Goal: Information Seeking & Learning: Learn about a topic

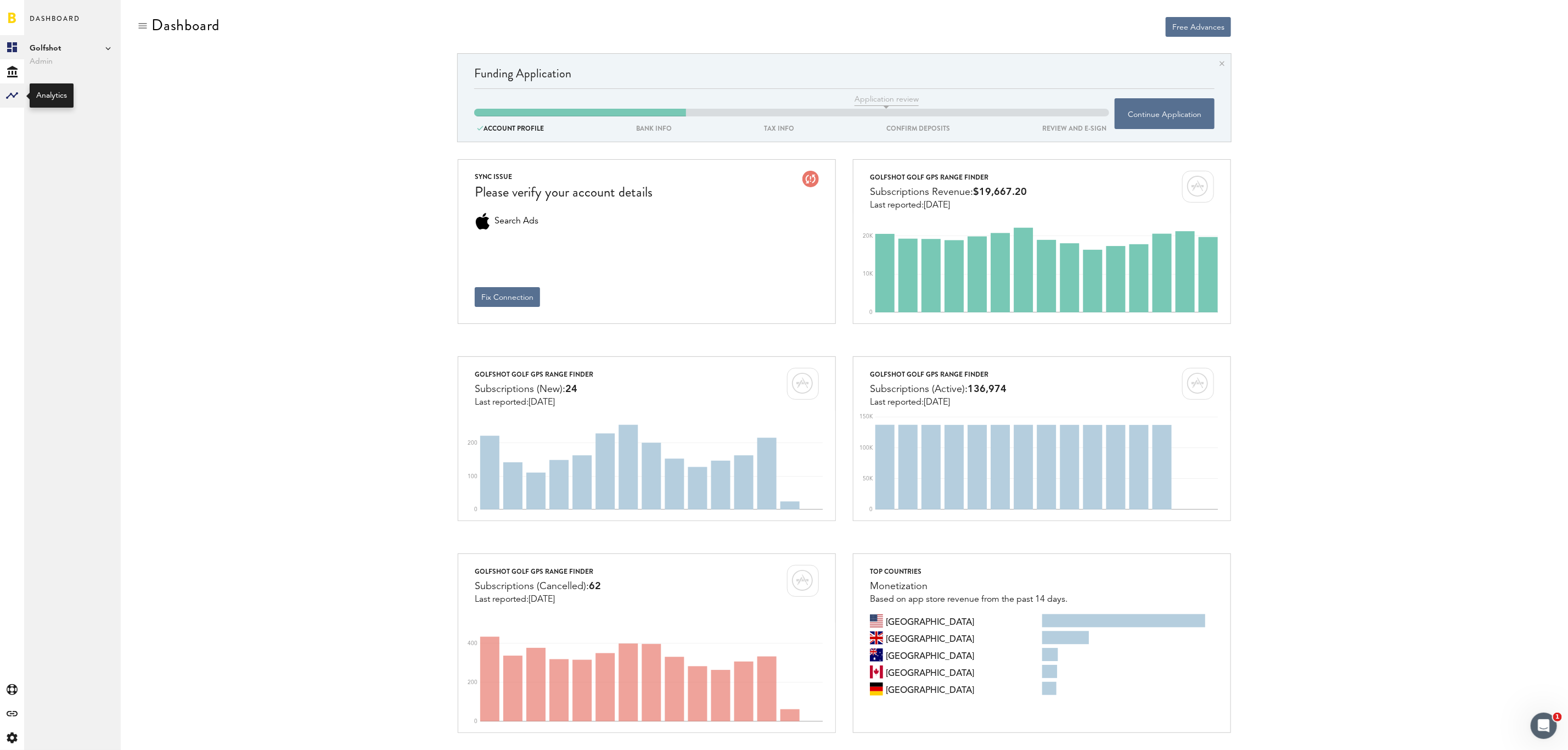
click at [12, 98] on rect at bounding box center [12, 95] width 13 height 13
click at [40, 43] on link "Monetization" at bounding box center [72, 47] width 97 height 24
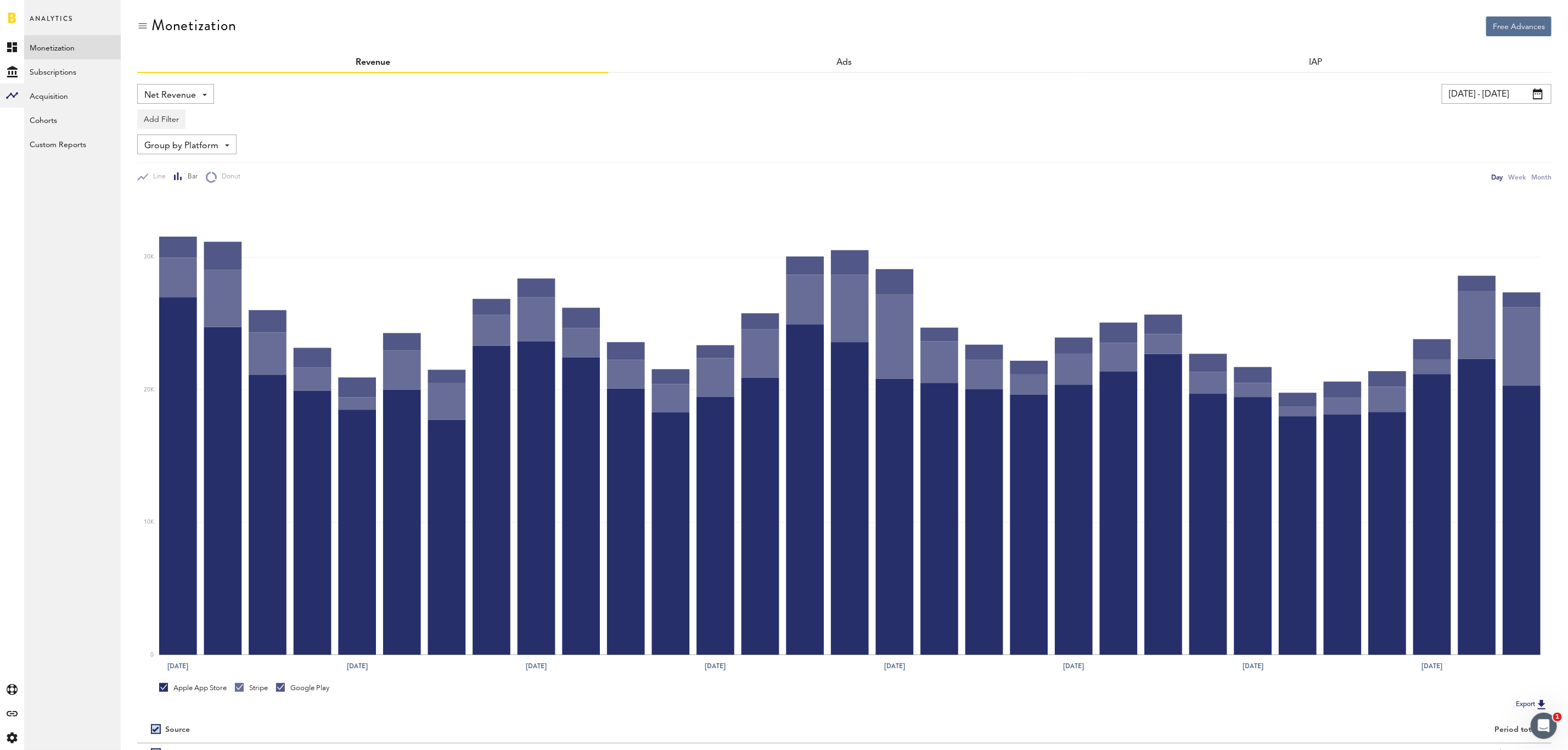
click at [1545, 97] on input "[DATE] - [DATE]" at bounding box center [1496, 94] width 110 height 19
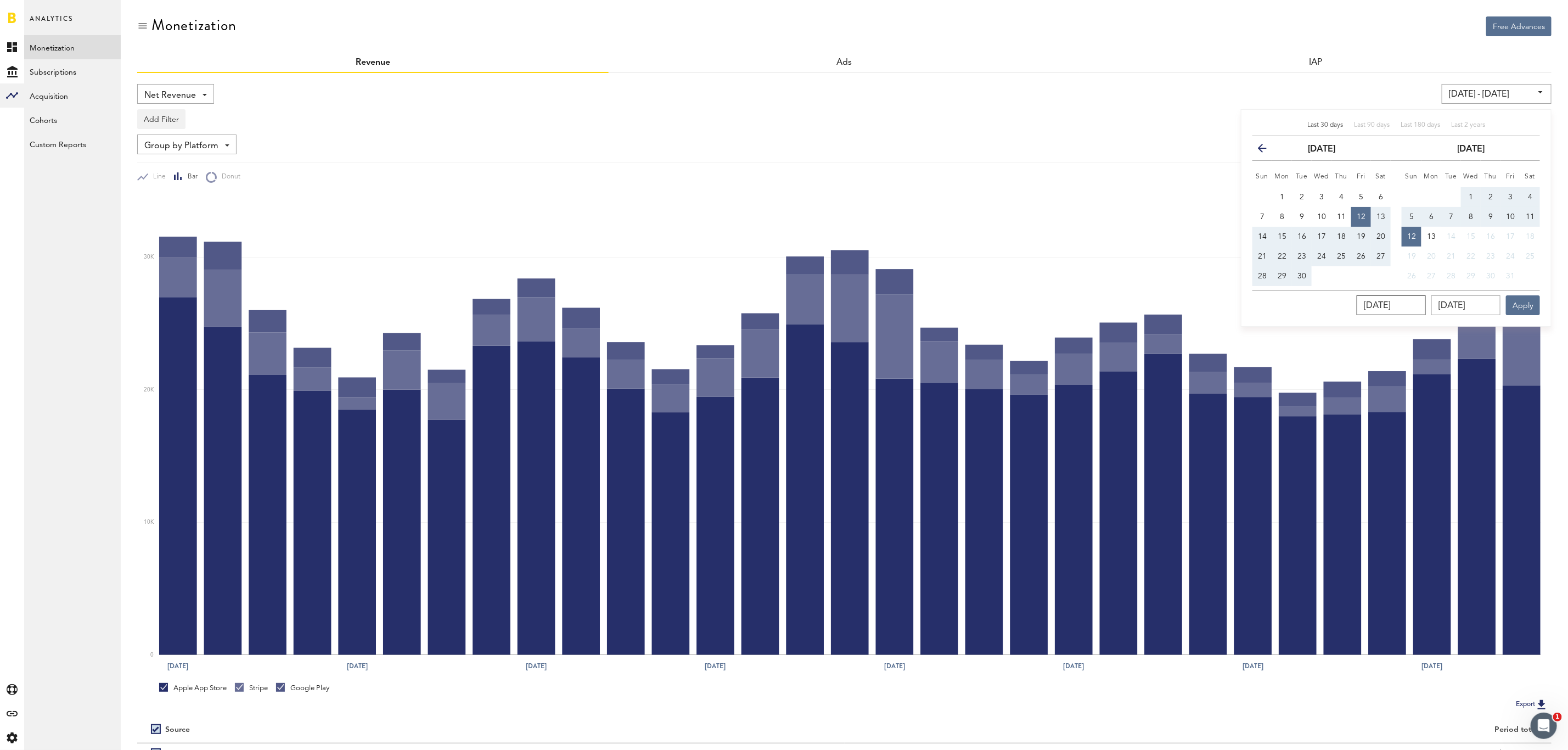
drag, startPoint x: 1426, startPoint y: 307, endPoint x: 1312, endPoint y: 299, distance: 114.3
click at [1312, 300] on div "[DATE] [DATE] Apply" at bounding box center [1396, 303] width 288 height 25
drag, startPoint x: 1281, startPoint y: 198, endPoint x: 1375, endPoint y: 288, distance: 130.1
click at [1281, 198] on span "1" at bounding box center [1282, 197] width 5 height 8
type input "[DATE] - [DATE]"
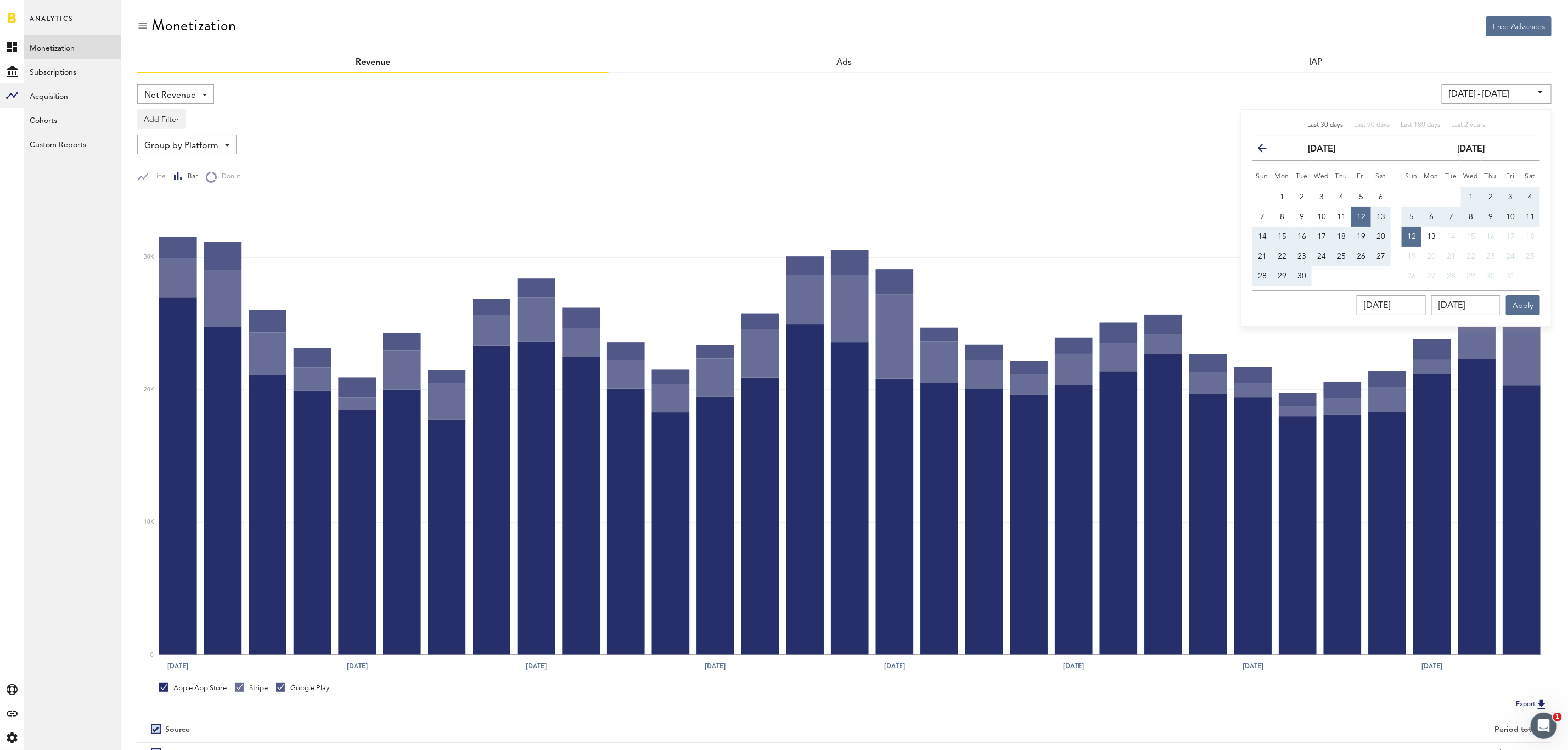
type input "[DATE]"
drag, startPoint x: 1495, startPoint y: 305, endPoint x: 1309, endPoint y: 283, distance: 187.3
click at [1309, 283] on div "Last 30 days Last 90 days Last 180 days Last 2 years previous [DATE] next Sun M…" at bounding box center [1396, 218] width 310 height 217
click at [1308, 277] on button "30" at bounding box center [1302, 276] width 19 height 19
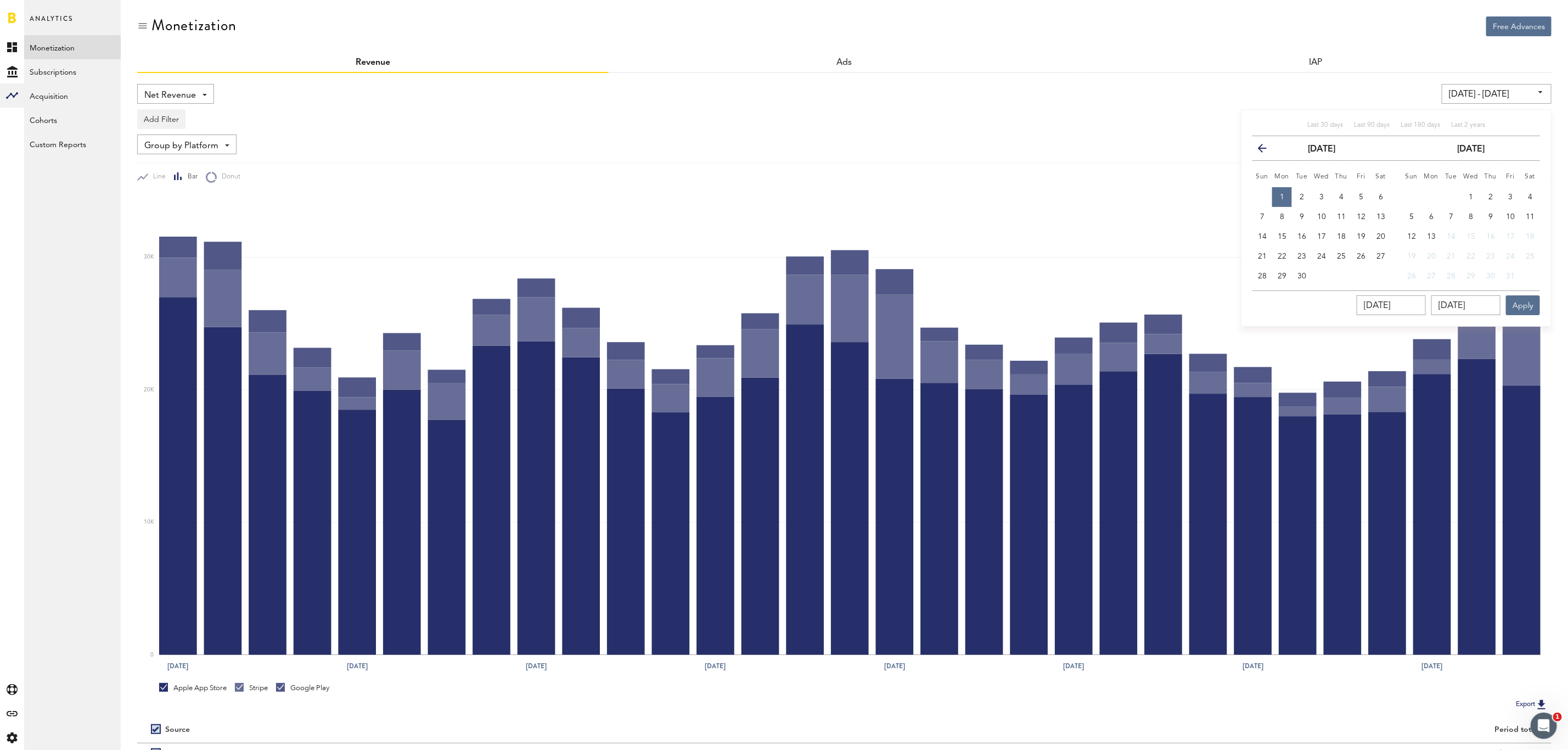
type input "[DATE] - [DATE]"
type input "[DATE]"
click at [1523, 307] on button "Apply" at bounding box center [1523, 305] width 34 height 19
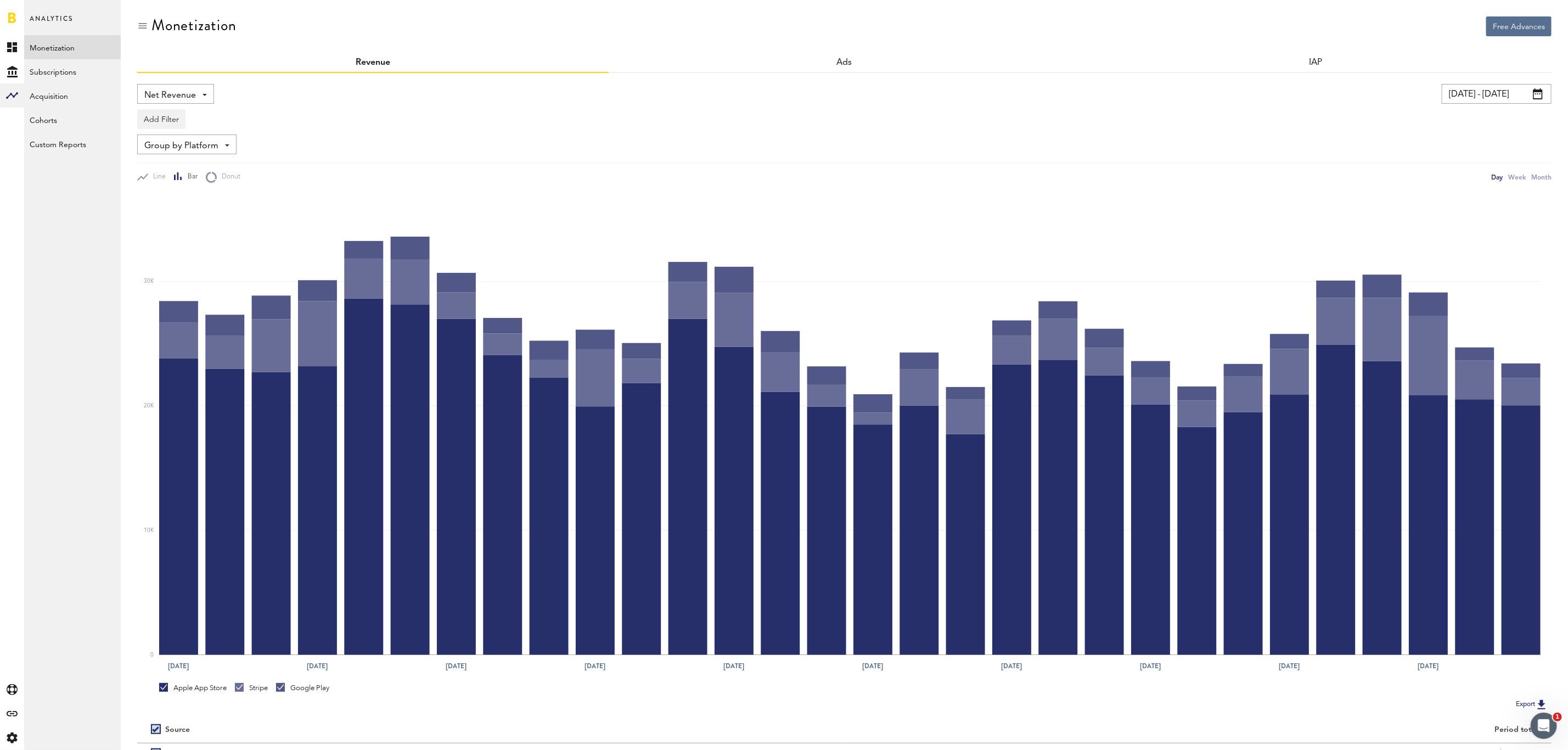
click at [208, 99] on div "Net Revenue Net Revenue Gross Revenue Profit" at bounding box center [176, 94] width 77 height 19
click at [200, 135] on span "Gross Revenue" at bounding box center [176, 139] width 55 height 19
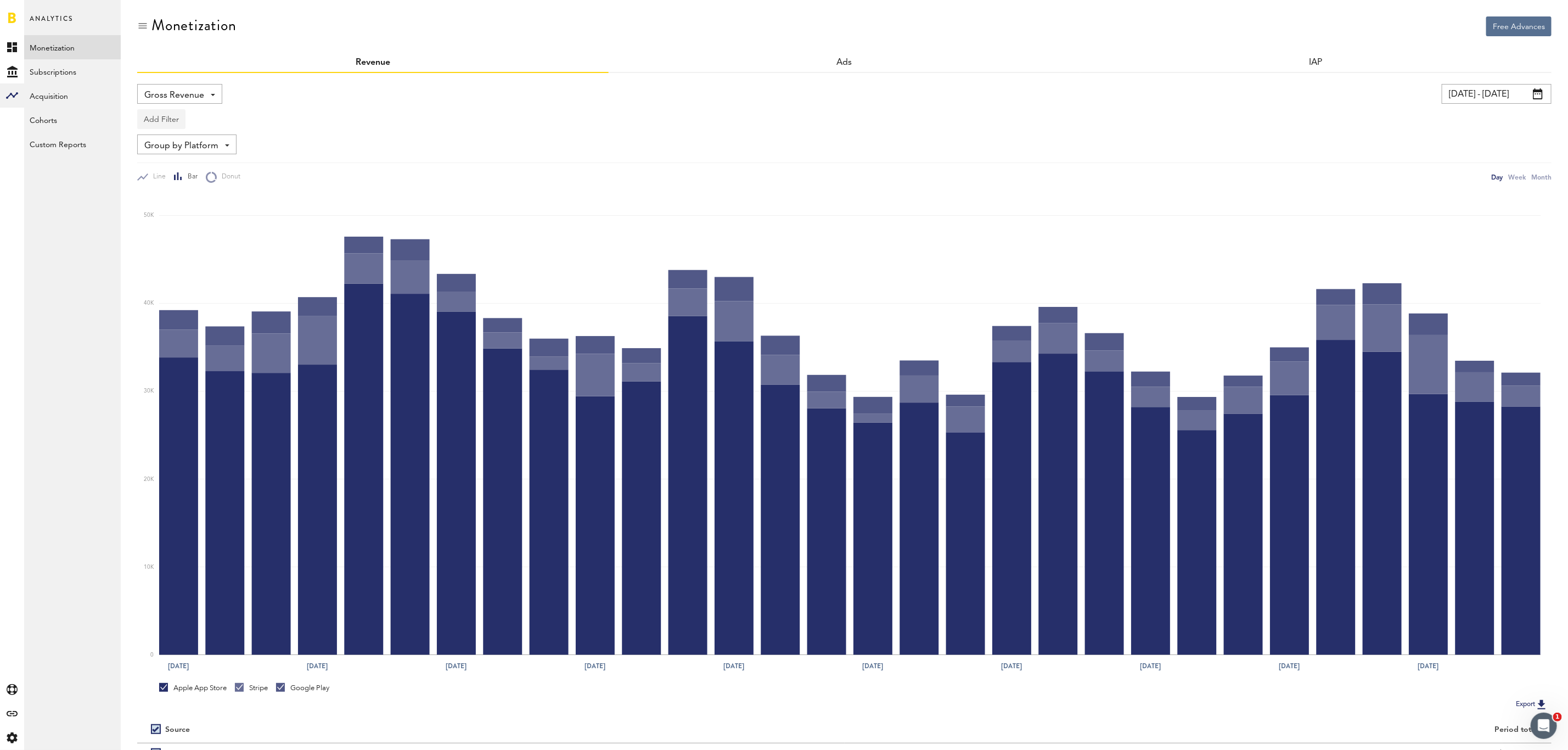
click at [165, 122] on button "Add Filter" at bounding box center [161, 119] width 49 height 19
click at [165, 167] on li "Apps" at bounding box center [178, 167] width 70 height 19
click at [216, 121] on span at bounding box center [216, 120] width 5 height 2
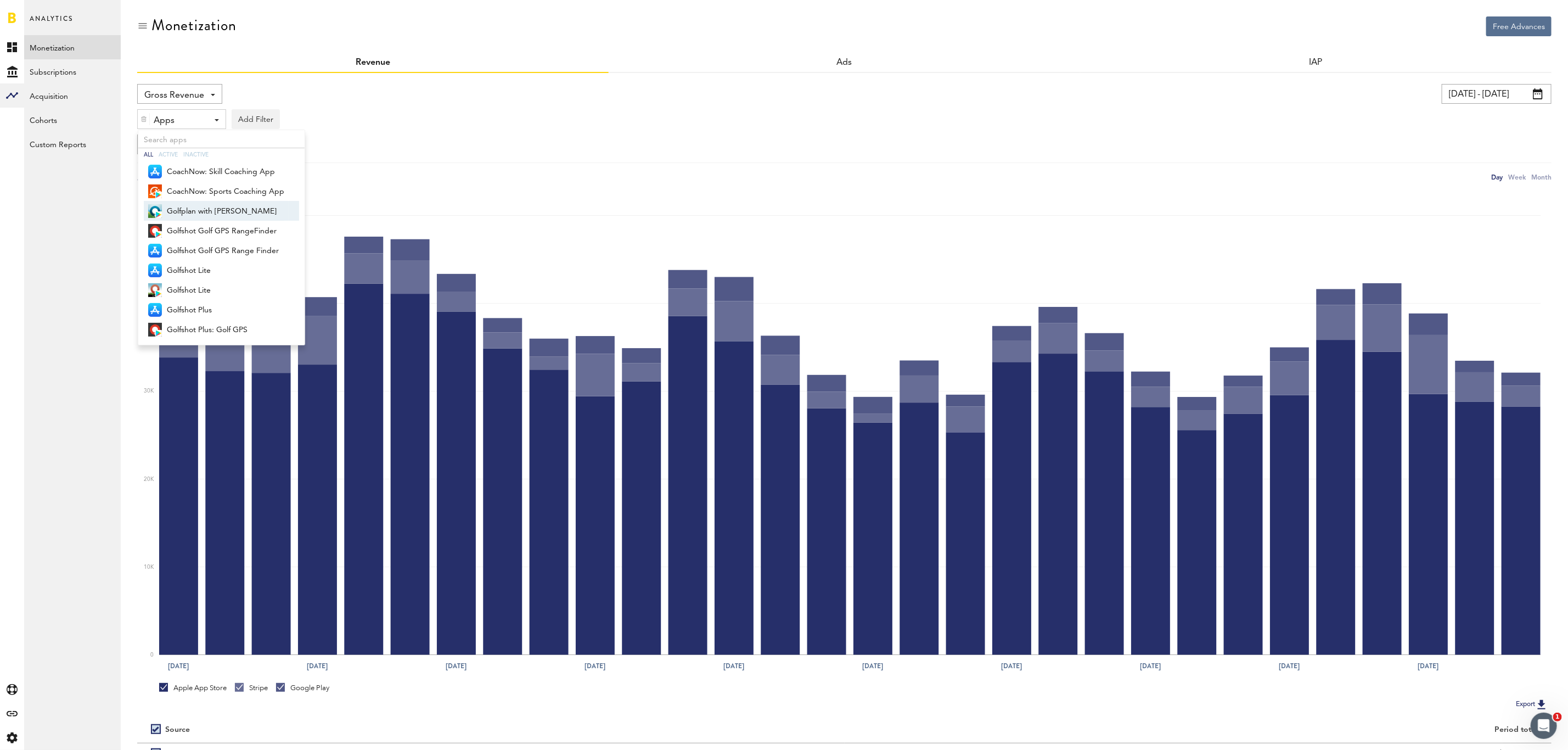
click at [229, 213] on span "Golfplan with [PERSON_NAME]" at bounding box center [225, 211] width 117 height 19
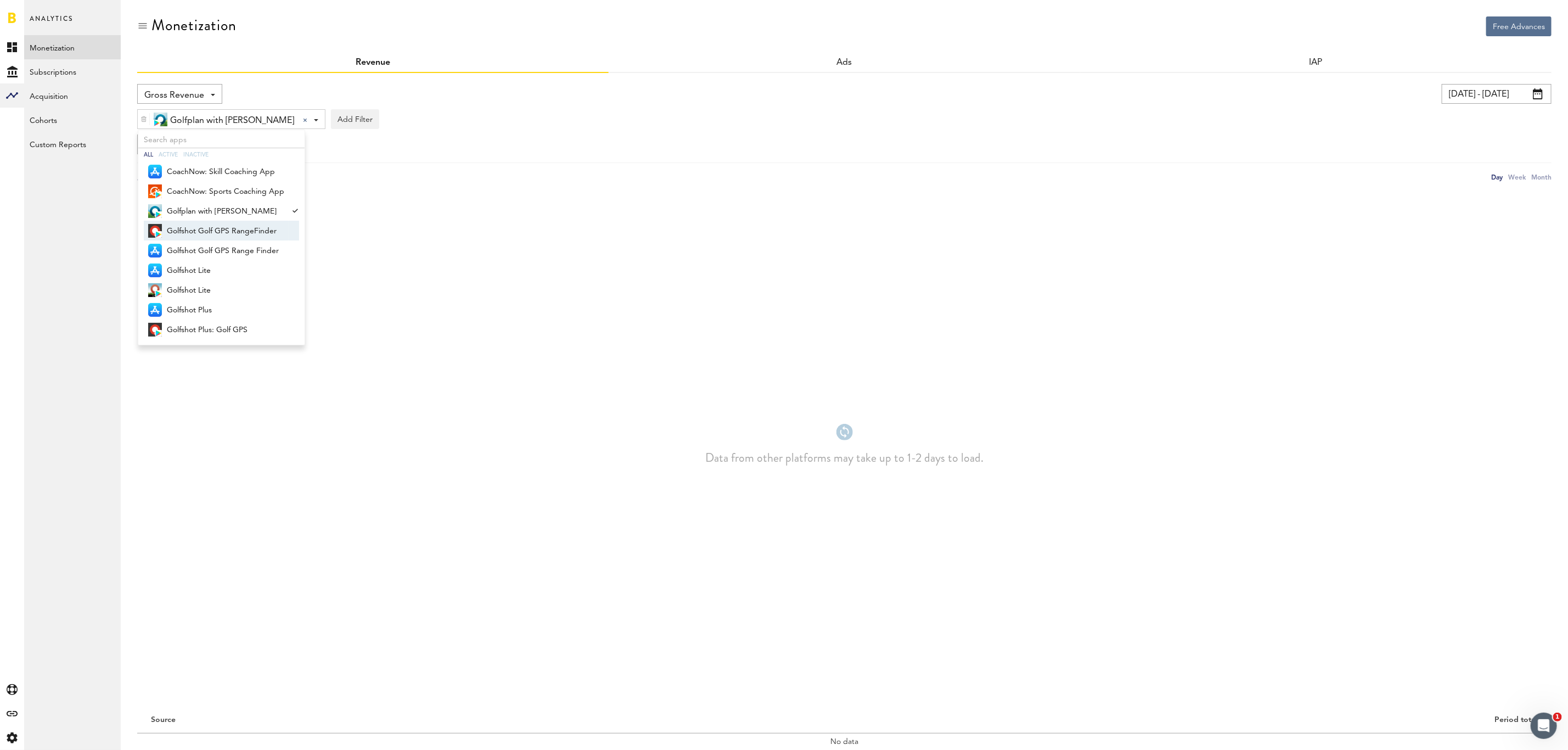
click at [229, 229] on span "Golfshot Golf GPS RangeFinder" at bounding box center [225, 231] width 117 height 19
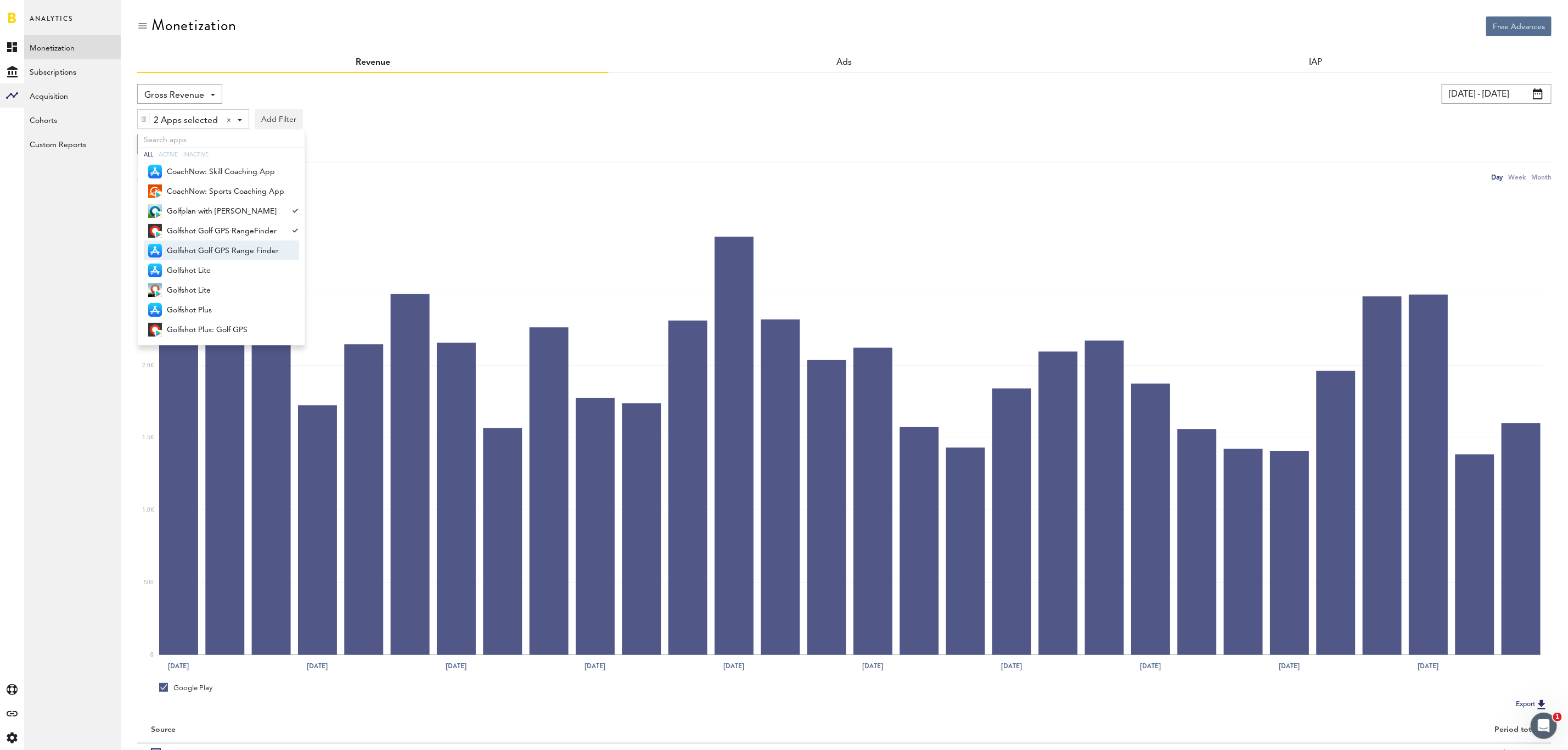
click at [229, 244] on span "Golfshot Golf GPS Range Finder" at bounding box center [225, 251] width 117 height 19
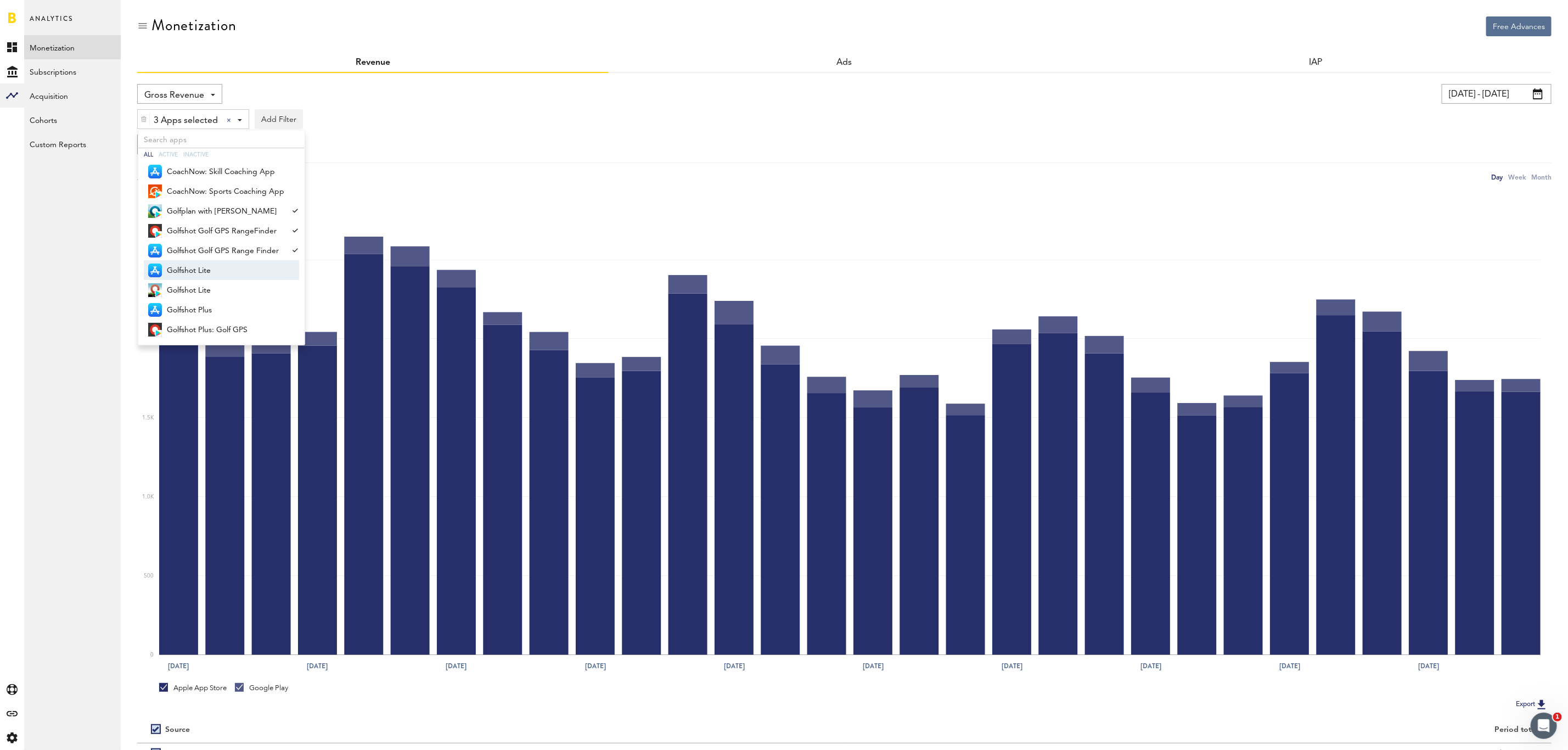
click at [224, 264] on span "Golfshot Lite" at bounding box center [225, 270] width 117 height 19
click at [221, 284] on span "Golfshot Lite" at bounding box center [225, 290] width 117 height 19
click at [219, 307] on span "Golfshot Plus" at bounding box center [225, 310] width 117 height 19
click at [219, 330] on span "Golfshot Plus: Golf GPS" at bounding box center [225, 330] width 117 height 19
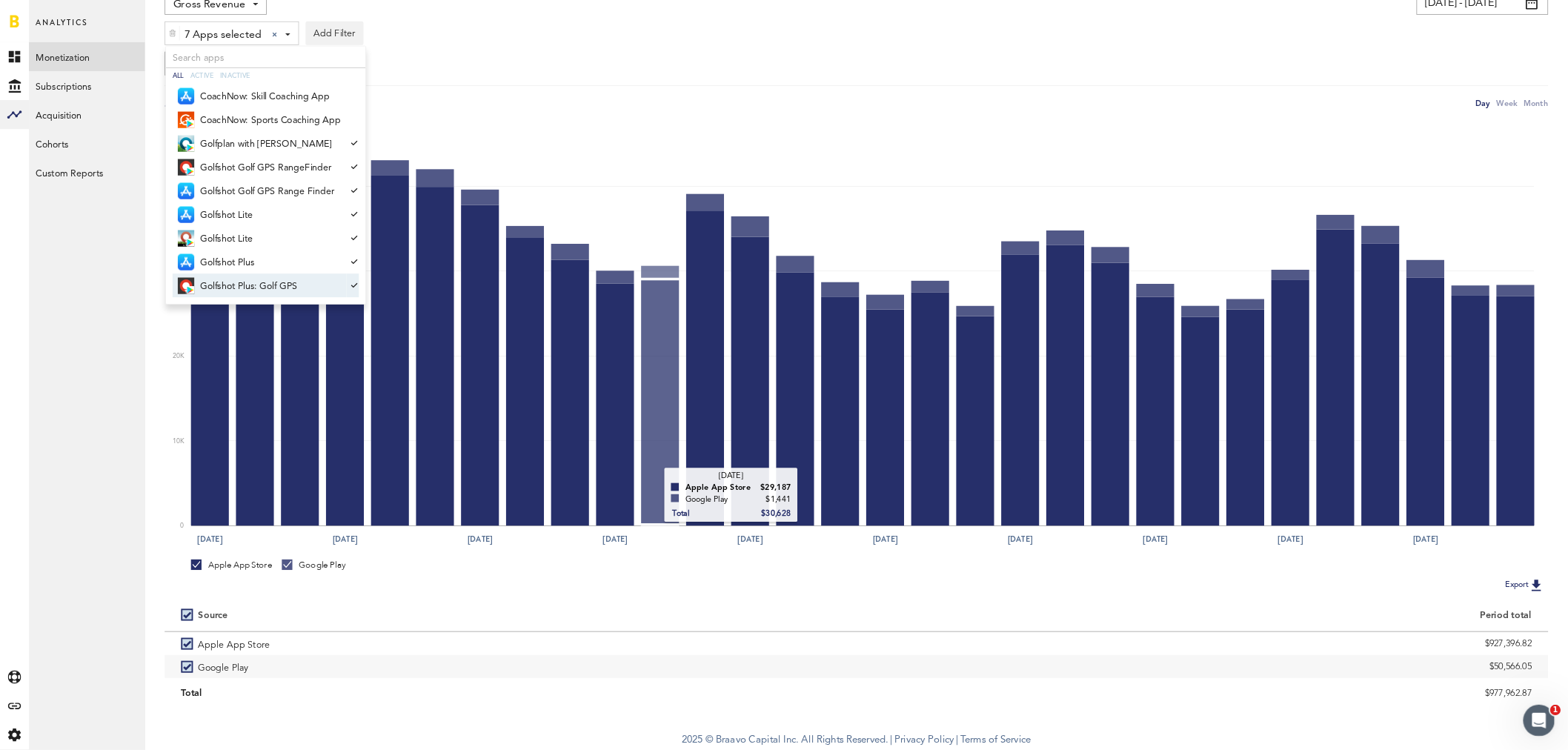
scroll to position [123, 0]
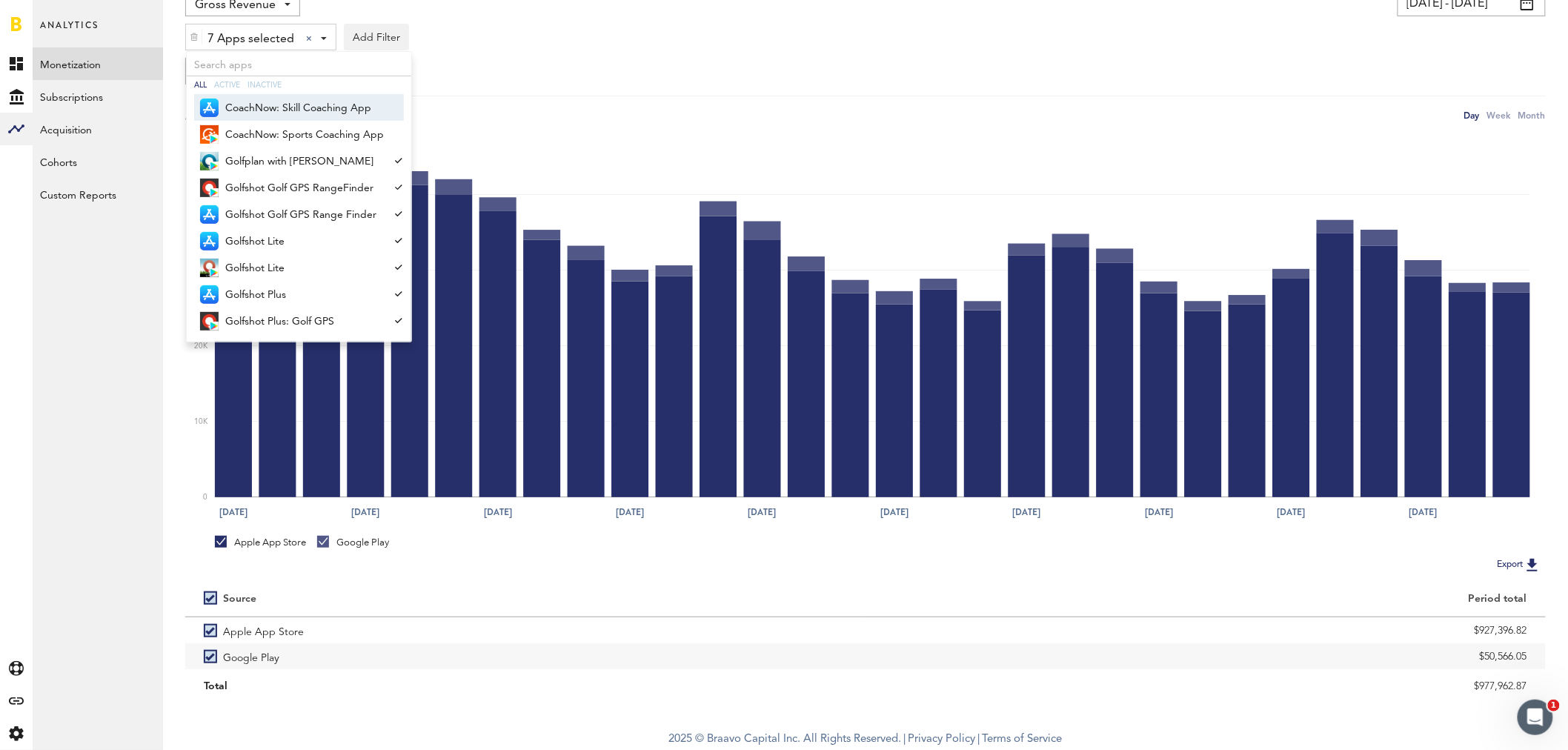
click at [195, 38] on img at bounding box center [194, 37] width 9 height 11
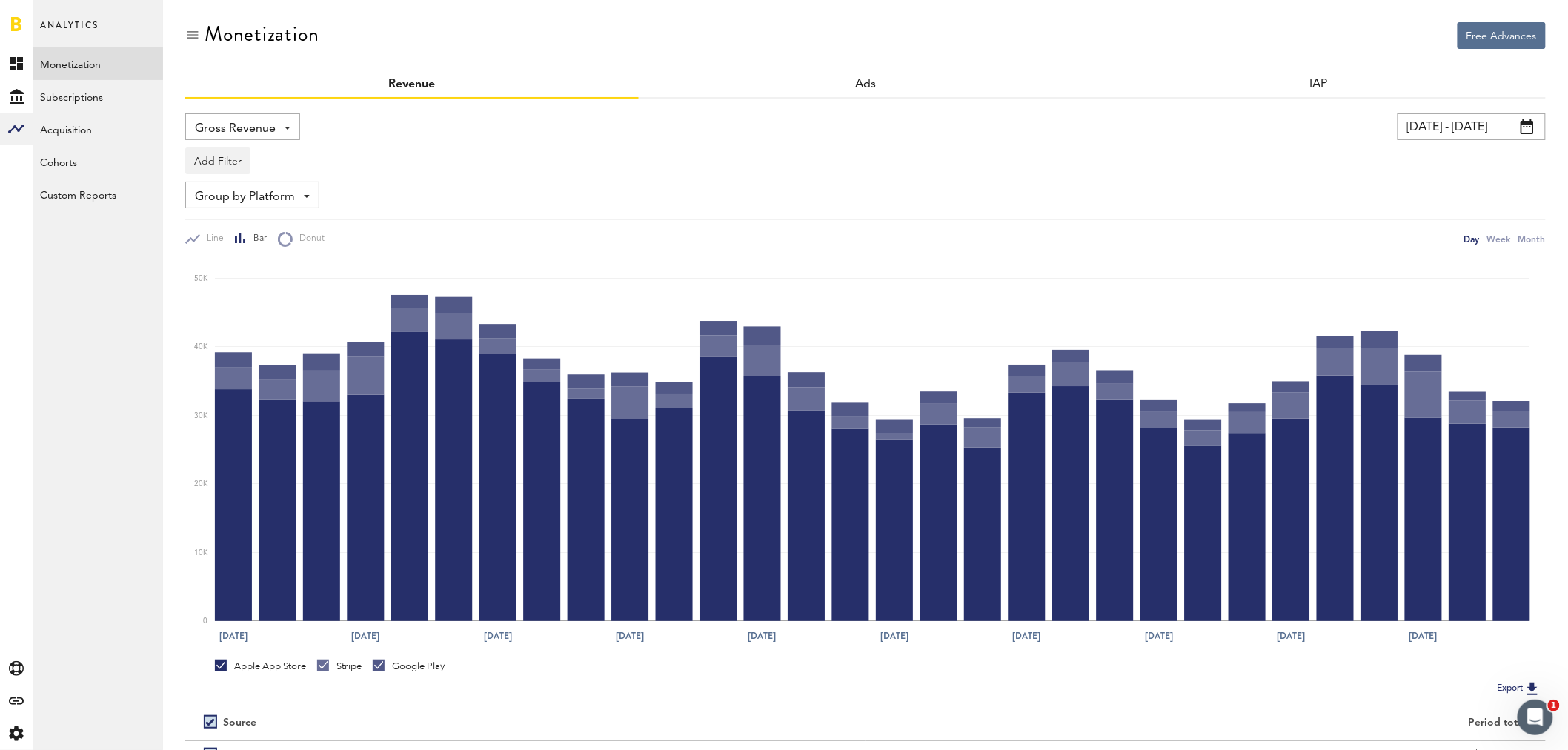
click at [310, 196] on div "Group by Platform Group by Platform Group by Revenue Type Group by App" at bounding box center [252, 195] width 134 height 26
click at [295, 225] on span "Group by Platform" at bounding box center [257, 229] width 115 height 25
click at [304, 196] on span at bounding box center [306, 196] width 6 height 3
click at [395, 186] on div "Group by Platform Group by Platform Group by Revenue Type Group by App" at bounding box center [865, 195] width 1361 height 26
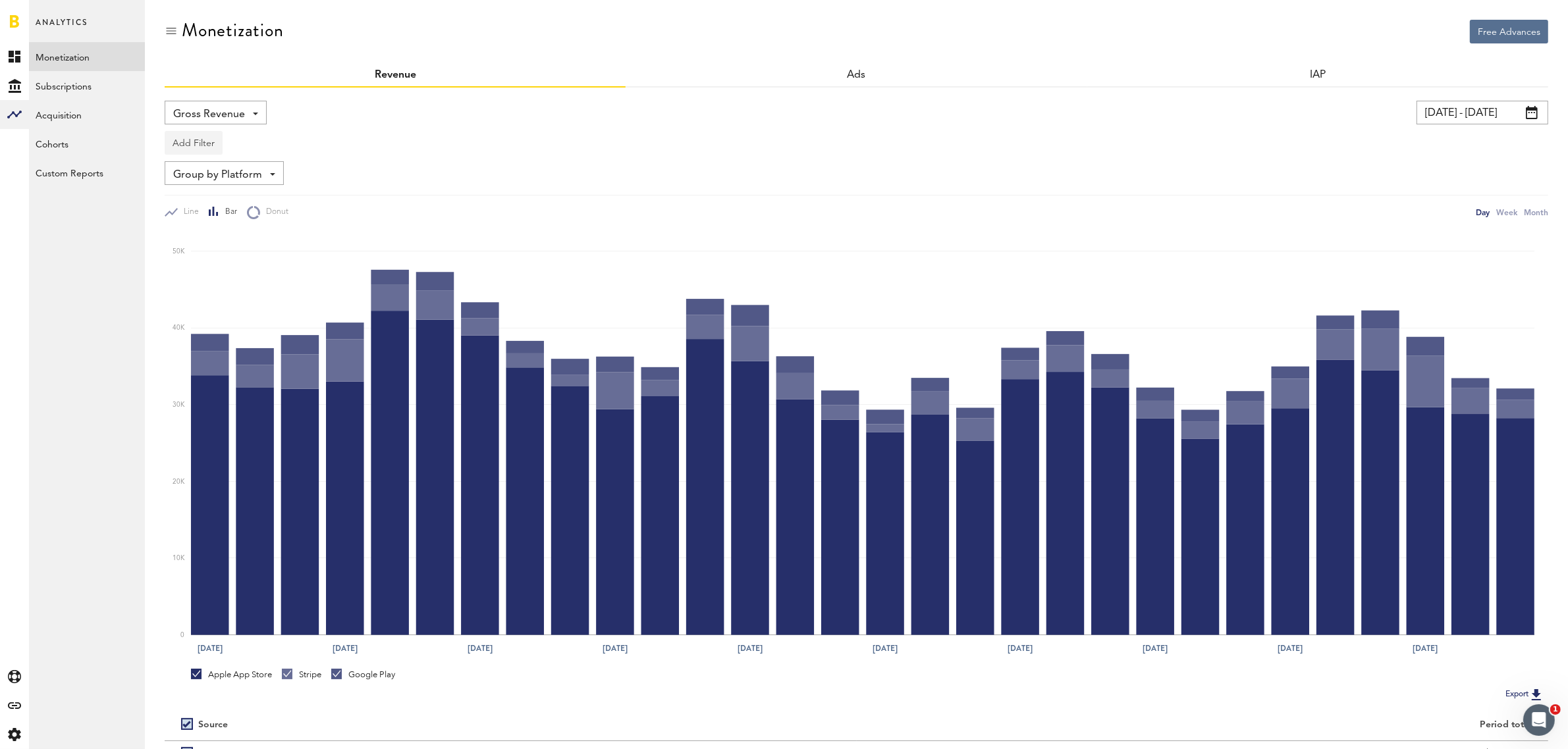
click at [187, 143] on button "Add Filter" at bounding box center [194, 143] width 58 height 23
click at [224, 196] on li "Apps" at bounding box center [214, 200] width 84 height 23
click at [264, 143] on div "Apps - All Active Inactive CoachNow: Skill Coaching App CoachNow: Sports Coachi…" at bounding box center [218, 143] width 106 height 23
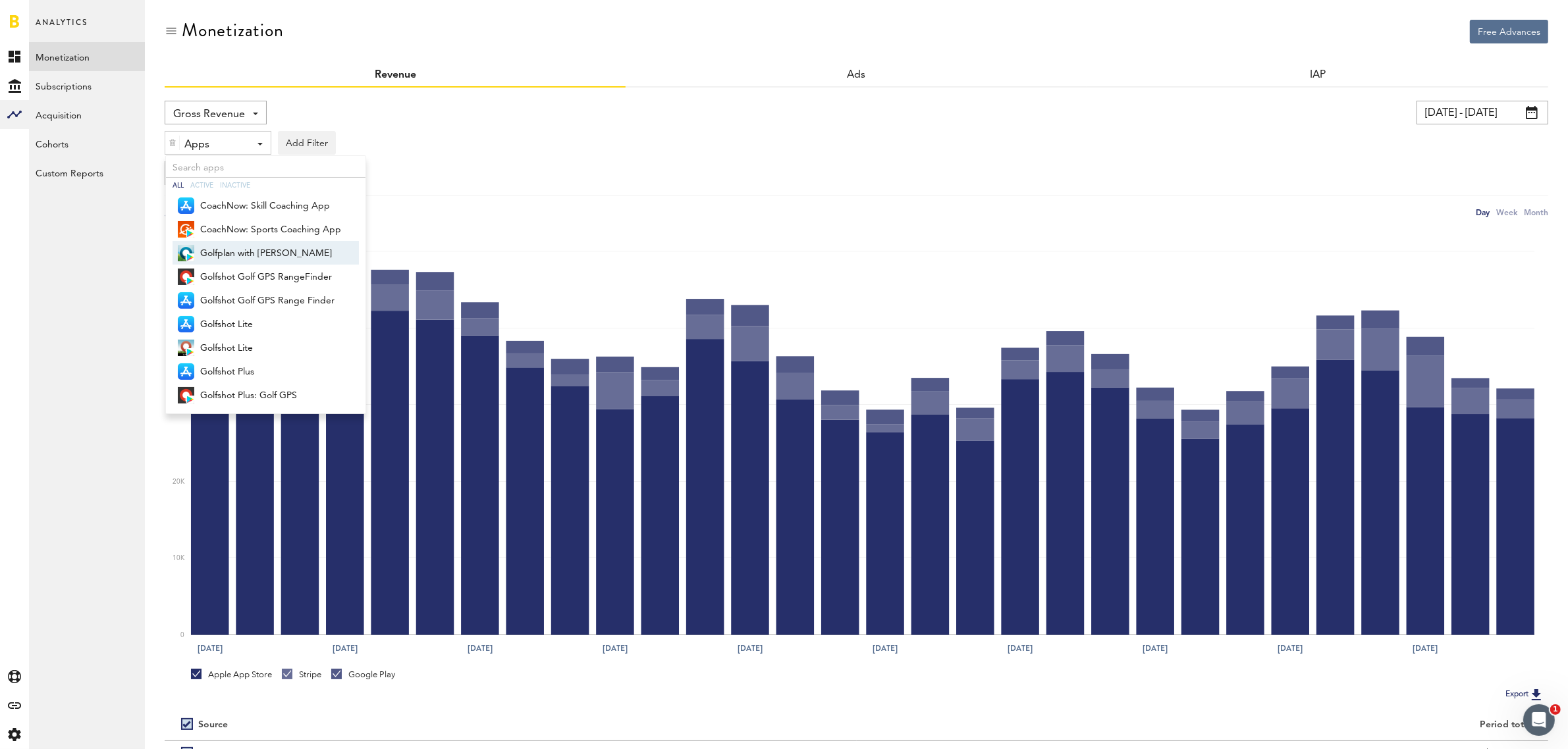
click at [257, 255] on span "Golfplan with [PERSON_NAME]" at bounding box center [270, 253] width 141 height 23
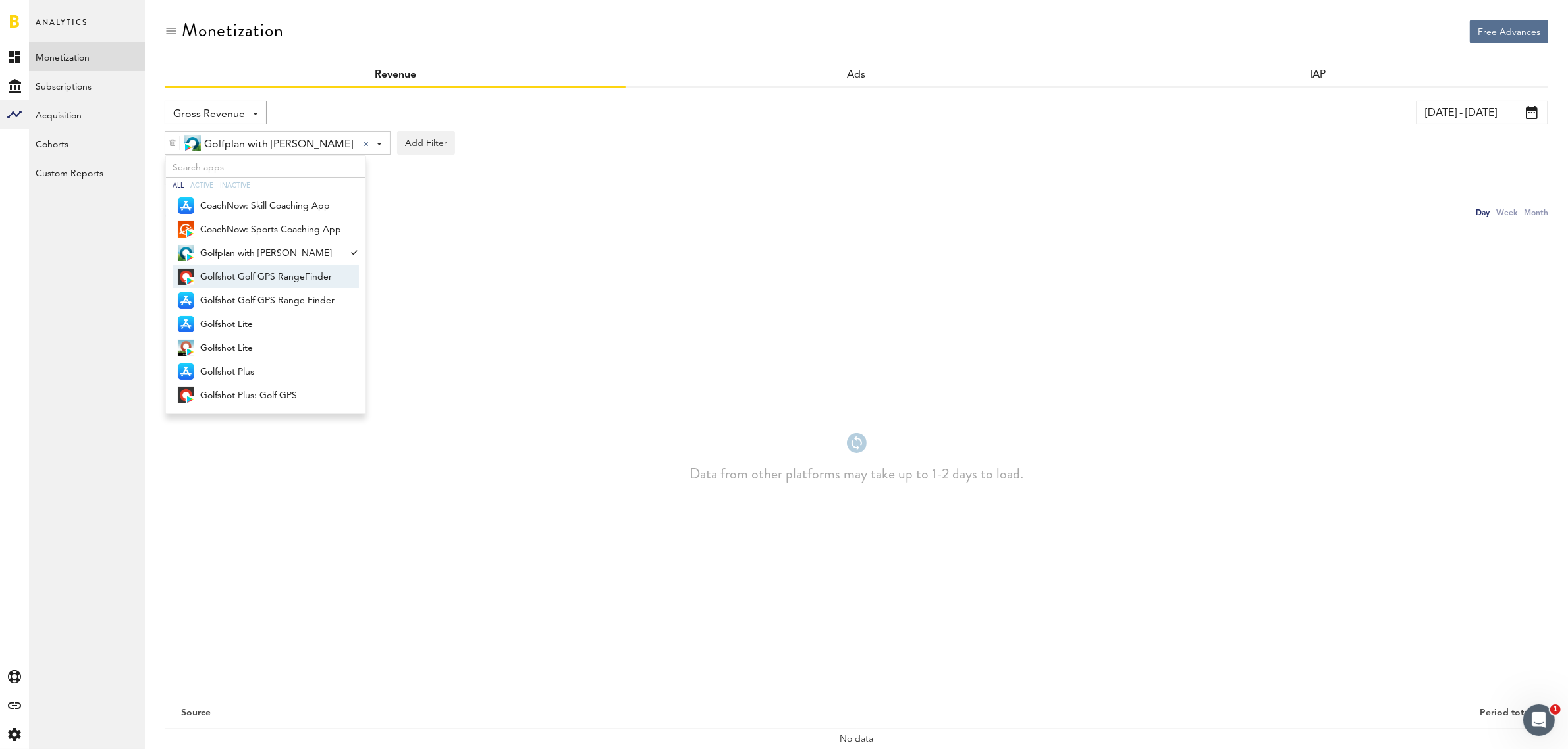
click at [253, 275] on span "Golfshot Golf GPS RangeFinder" at bounding box center [270, 277] width 141 height 23
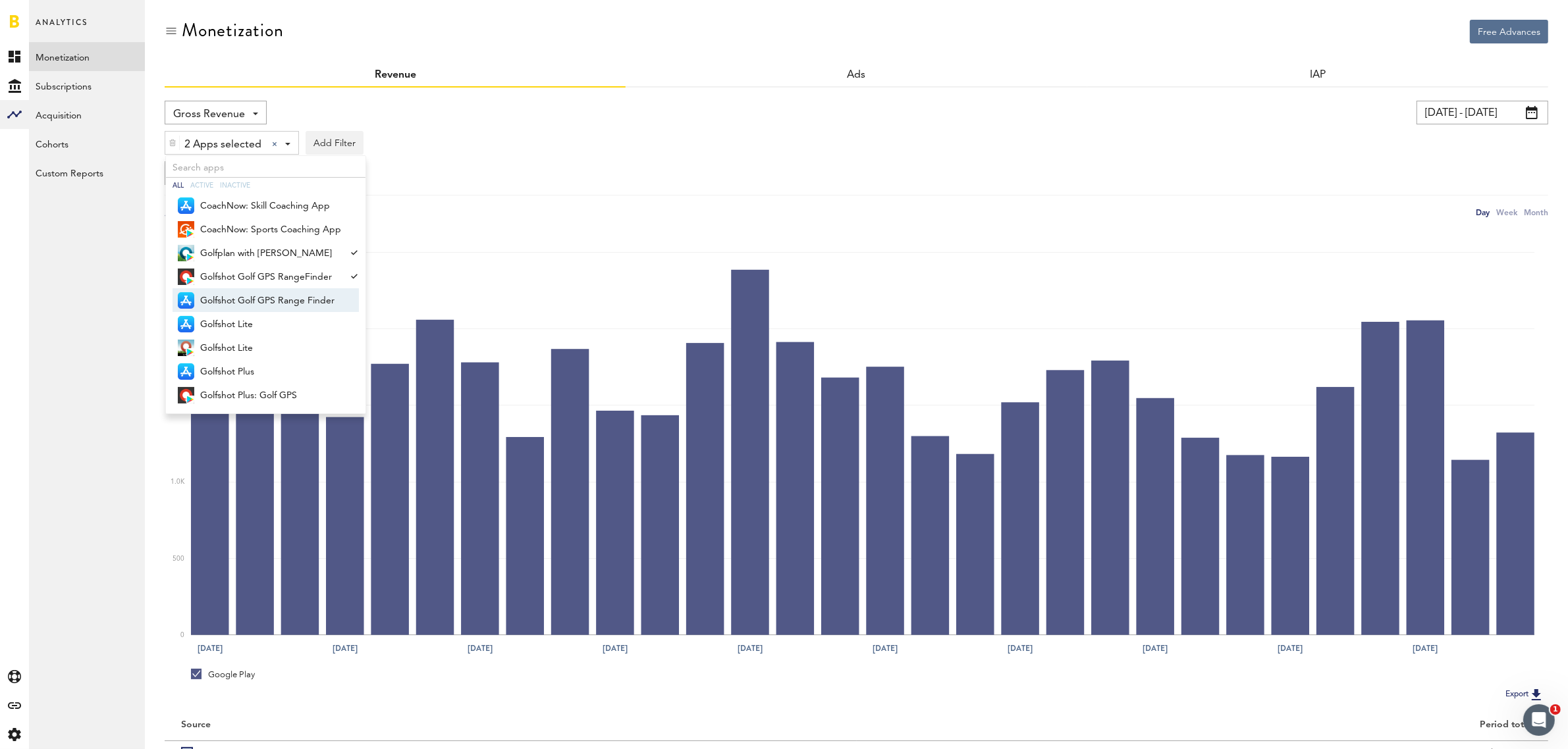
click at [252, 297] on span "Golfshot Golf GPS Range Finder" at bounding box center [270, 301] width 141 height 23
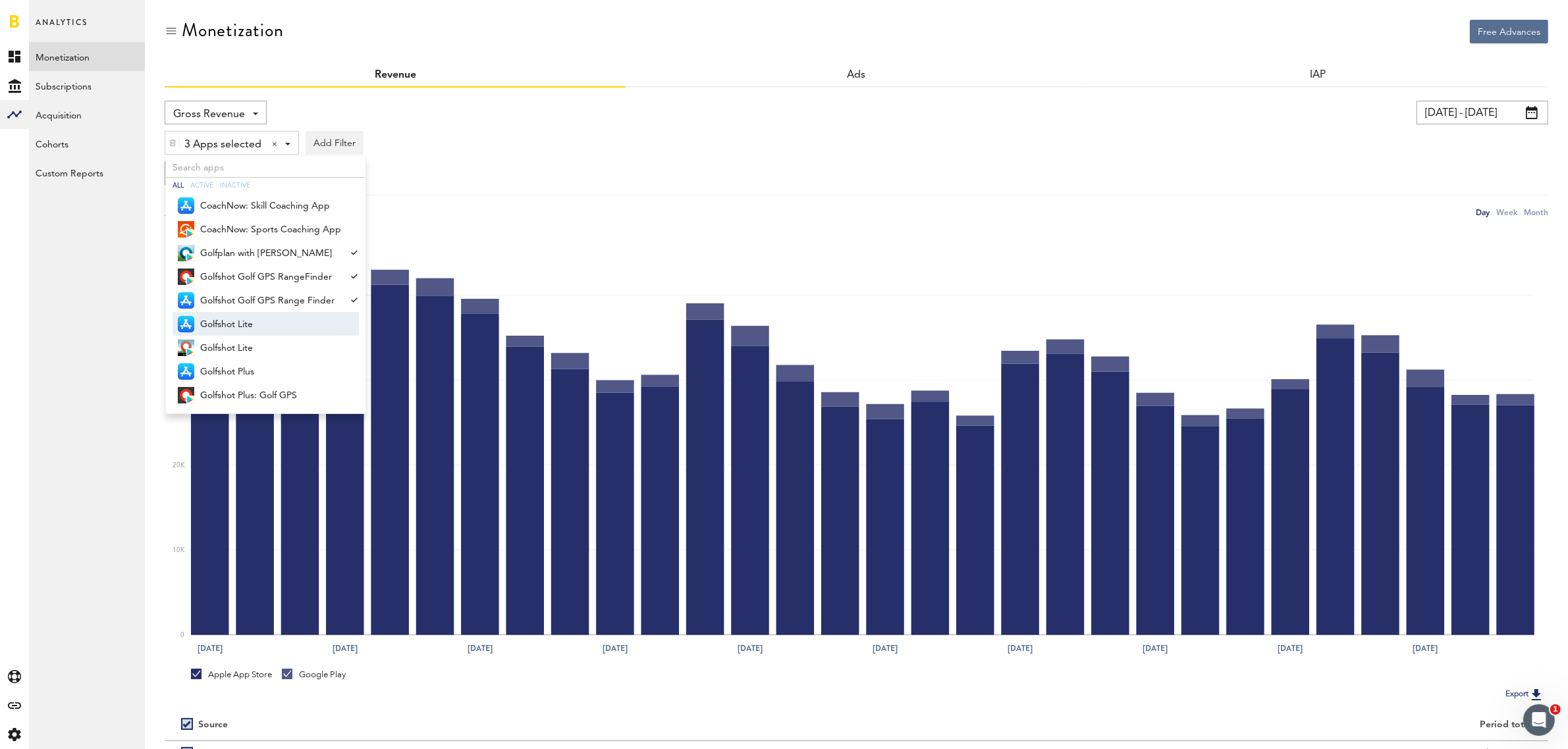
click at [278, 330] on span "Golfshot Lite" at bounding box center [270, 324] width 141 height 23
click at [270, 350] on span "Golfshot Lite" at bounding box center [270, 348] width 141 height 23
click at [265, 373] on span "Golfshot Plus" at bounding box center [270, 371] width 141 height 23
click at [259, 395] on span "Golfshot Plus: Golf GPS" at bounding box center [270, 395] width 141 height 23
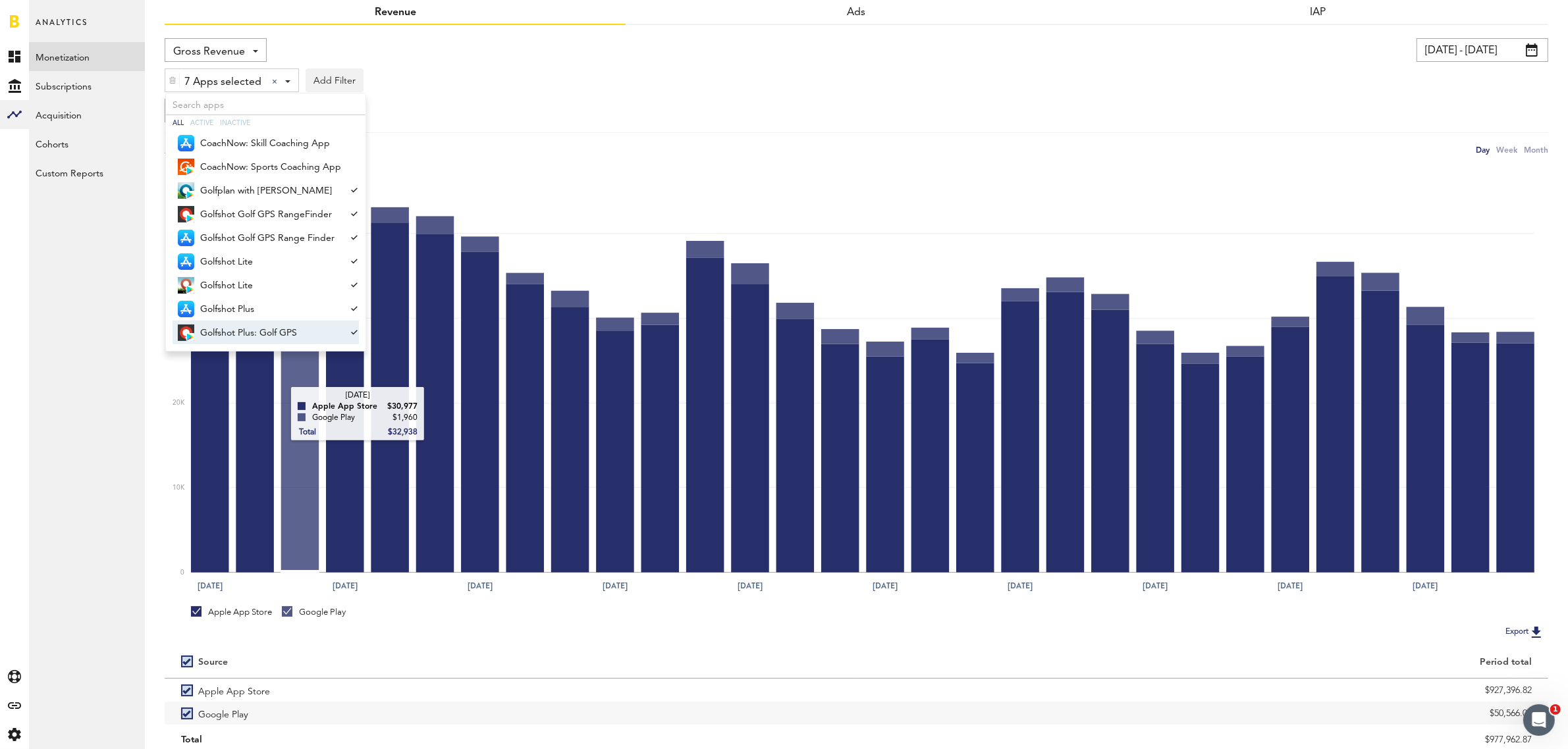
scroll to position [110, 0]
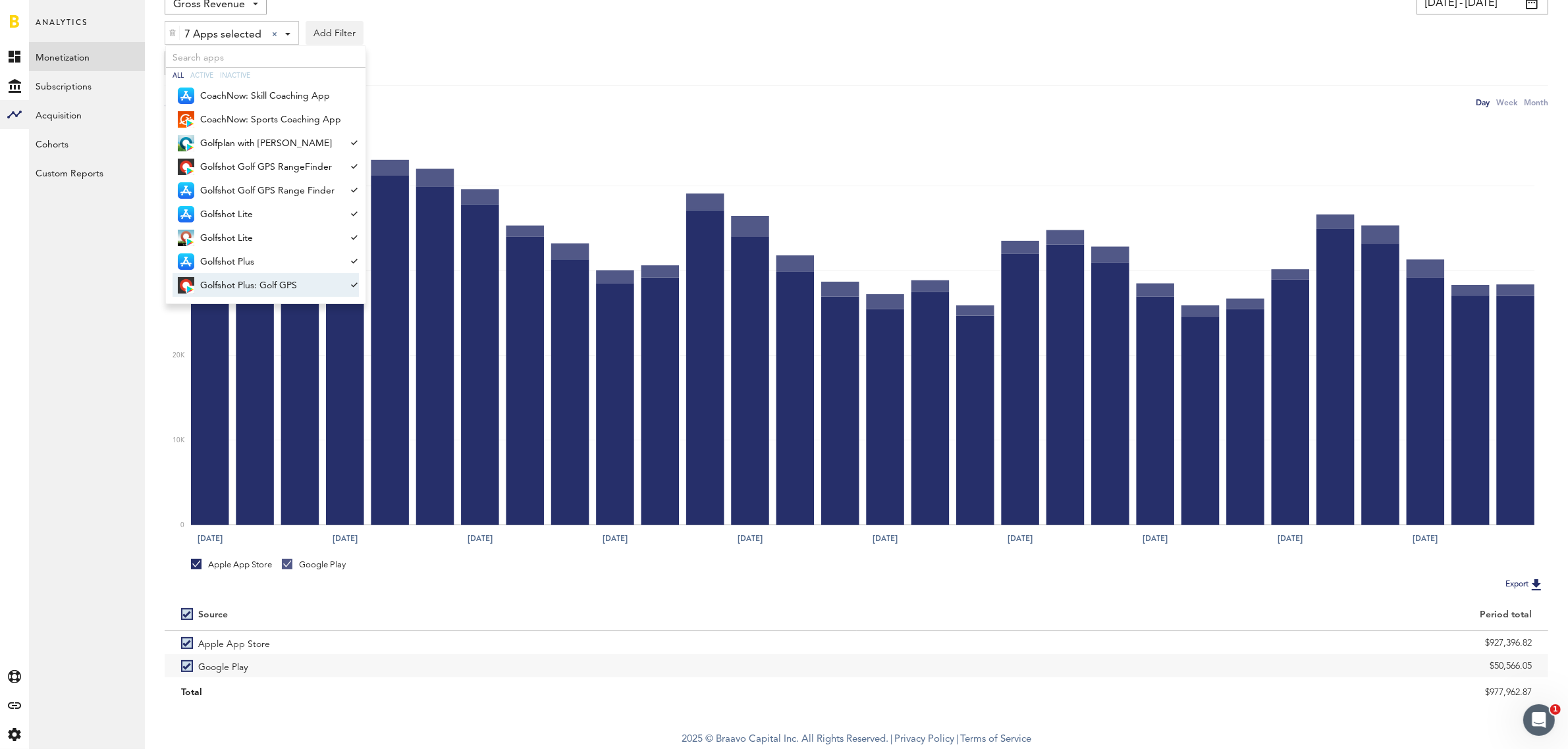
click at [720, 63] on div "Group by Platform Group by Platform Group by Revenue Type Group by App" at bounding box center [857, 63] width 1384 height 23
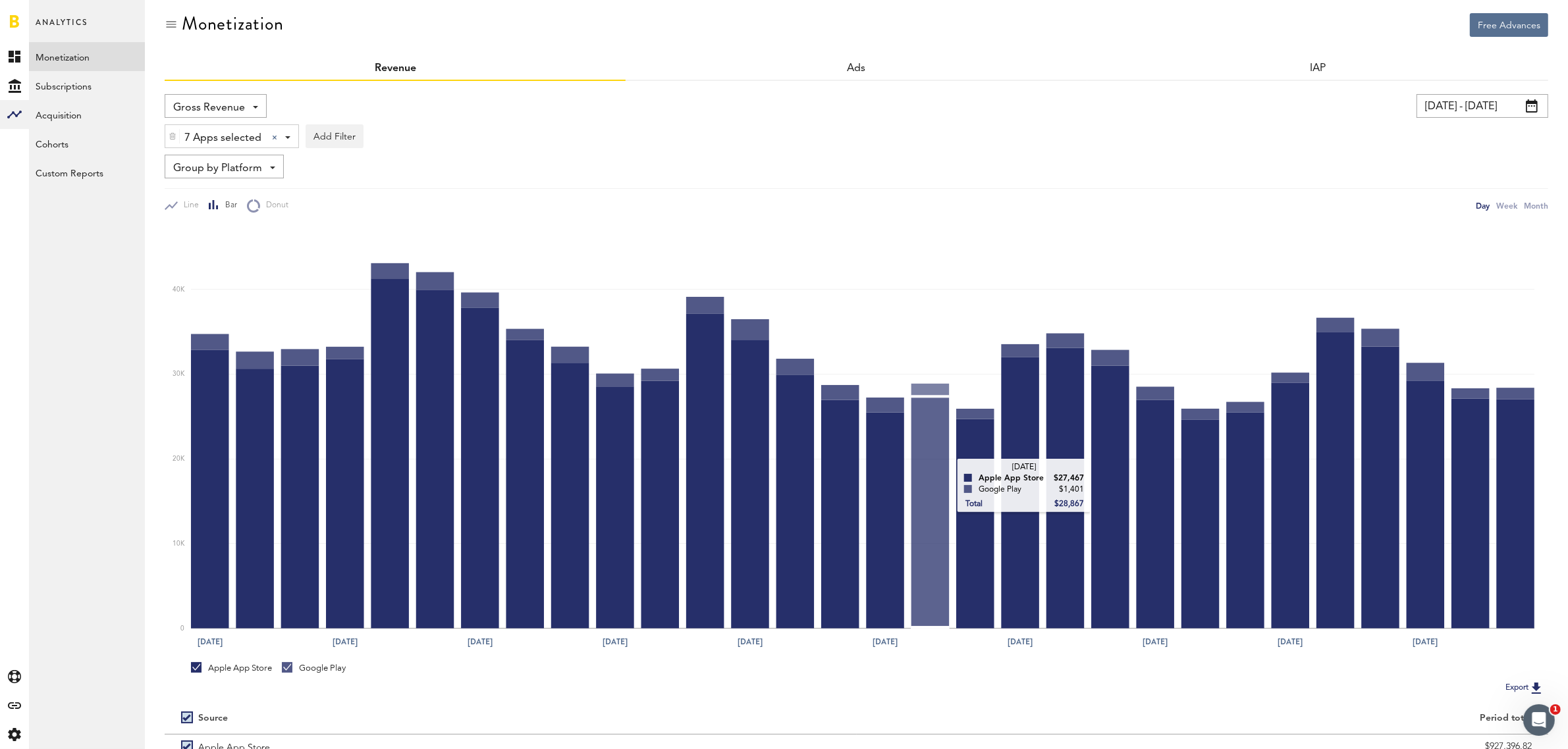
scroll to position [0, 0]
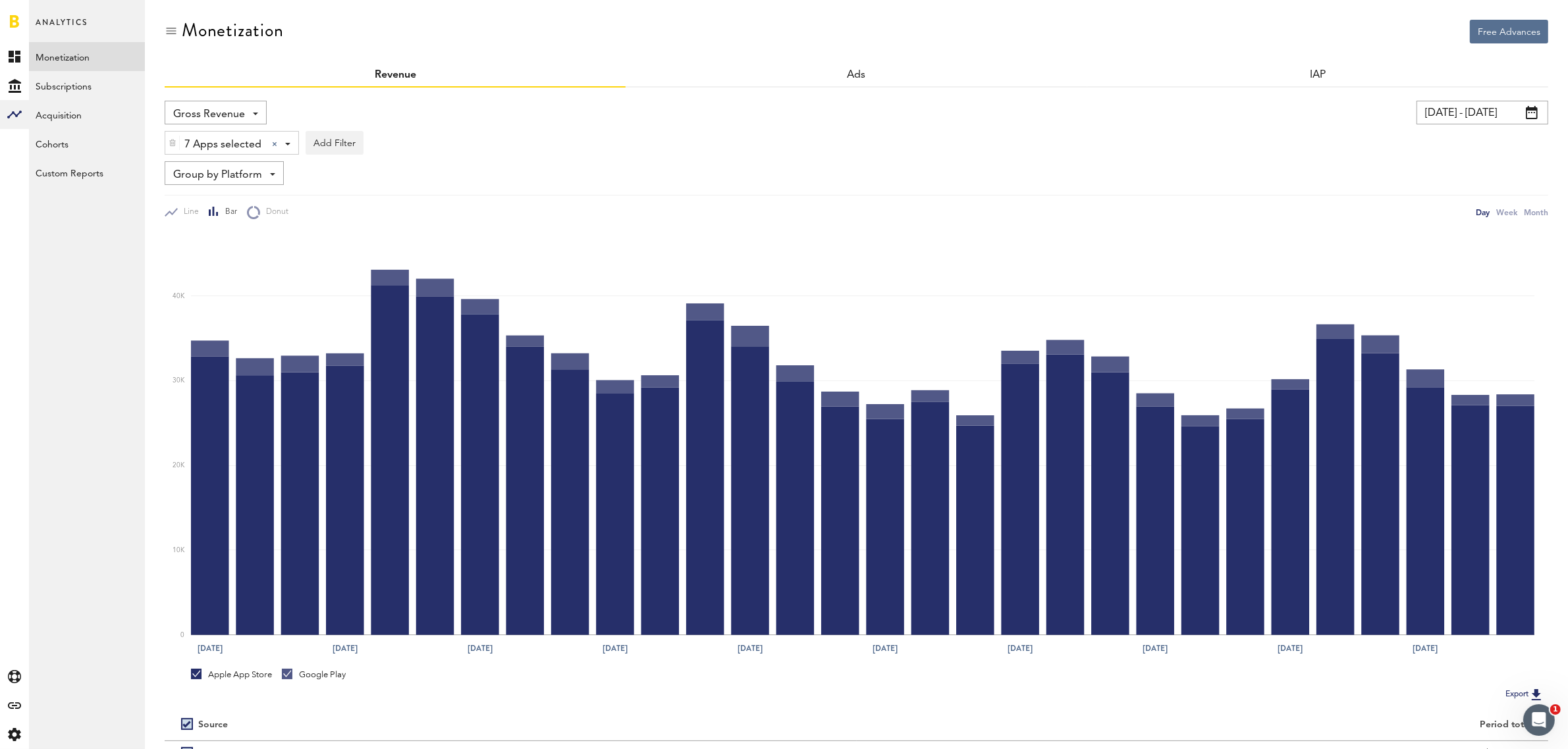
click at [257, 113] on span at bounding box center [255, 113] width 5 height 2
click at [573, 84] on div "Revenue" at bounding box center [395, 75] width 461 height 23
click at [35, 86] on link "Subscriptions" at bounding box center [86, 85] width 116 height 29
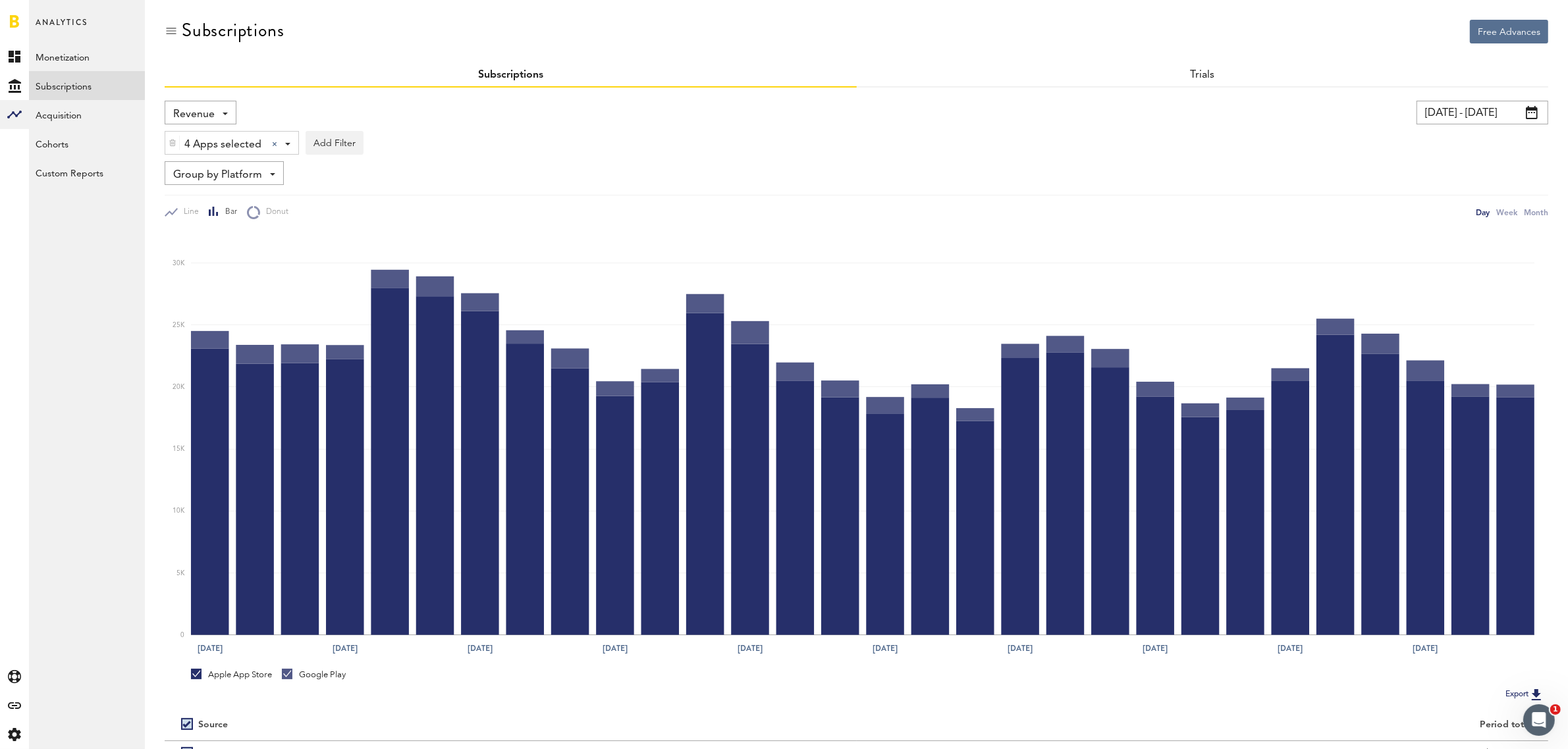
click at [225, 113] on span at bounding box center [225, 113] width 5 height 2
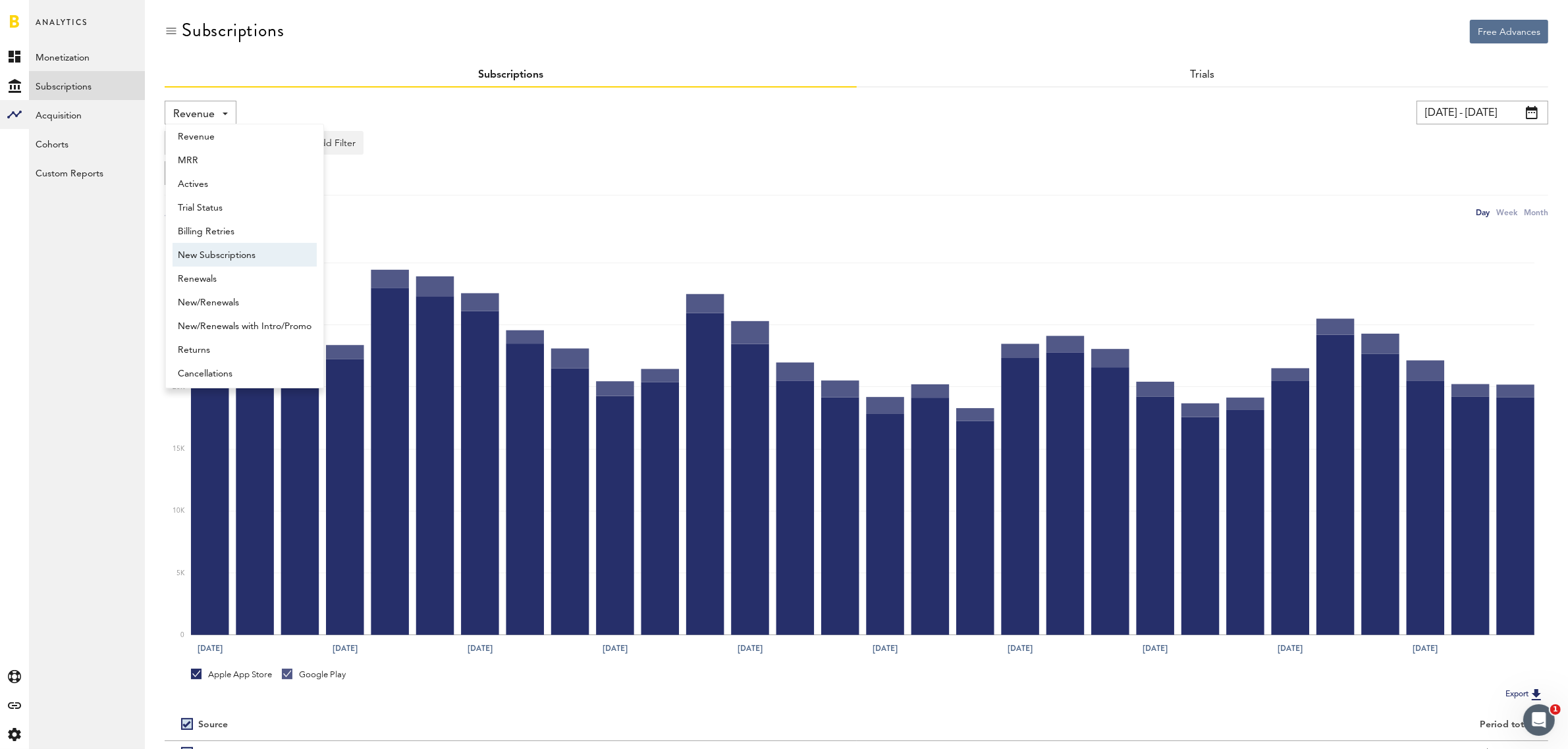
click at [248, 257] on span "New Subscriptions" at bounding box center [245, 255] width 134 height 23
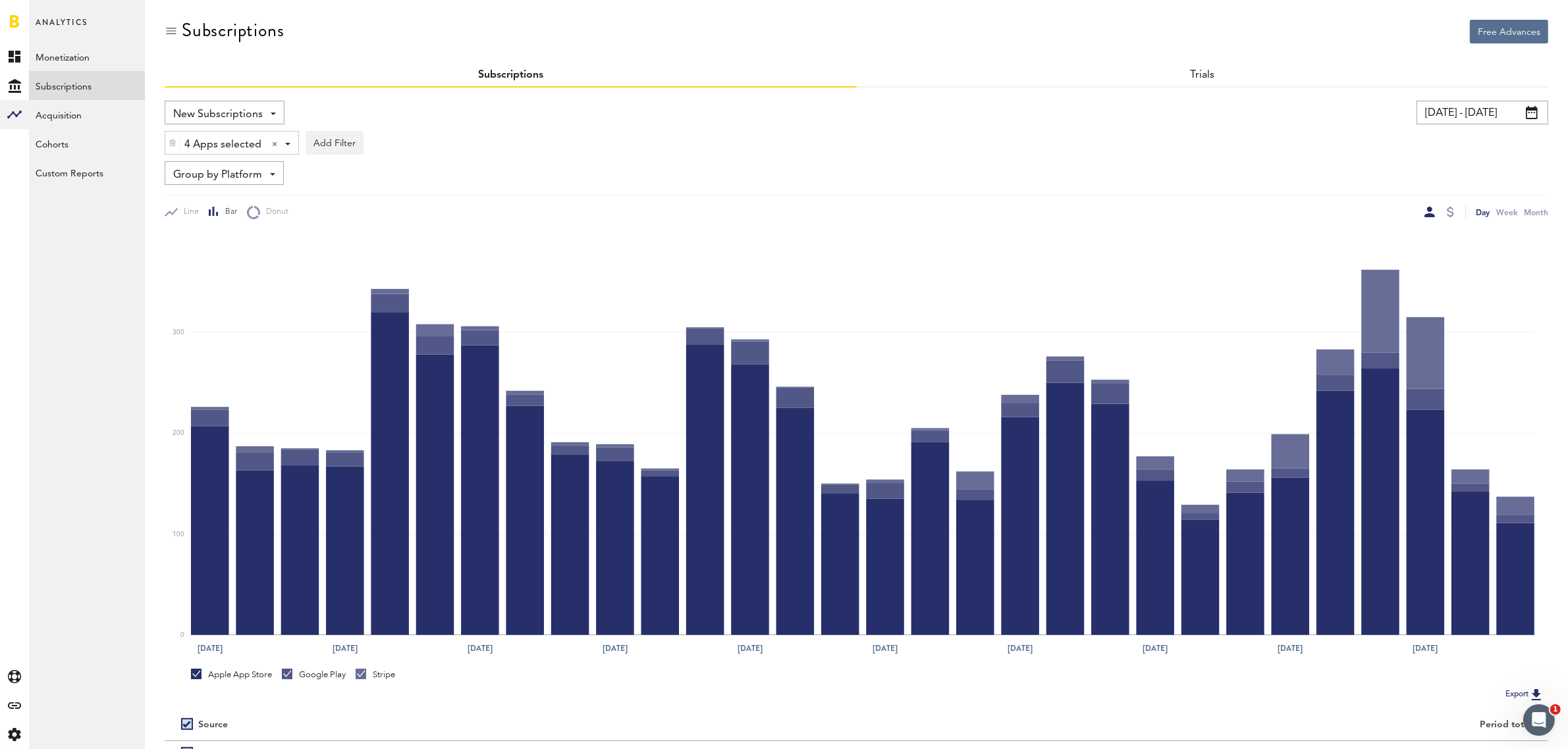
click at [291, 138] on div "4 Apps selected 4 Apps selected All Active Inactive CoachNow: Skill Coaching Ap…" at bounding box center [232, 143] width 133 height 23
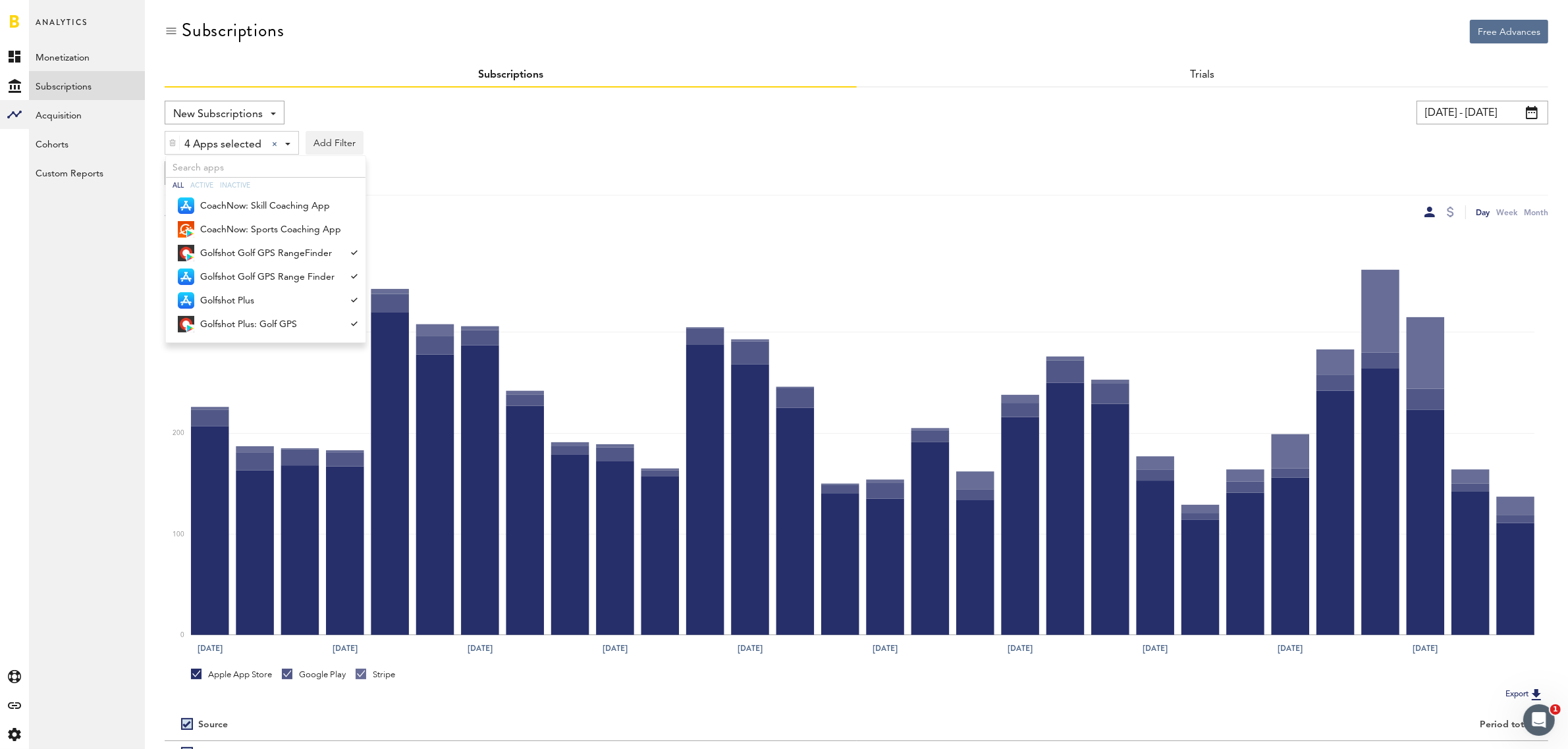
click at [695, 155] on div "New Subscriptions Revenue MRR Actives Trial Status Billing Retries New Subscrip…" at bounding box center [857, 160] width 1384 height 118
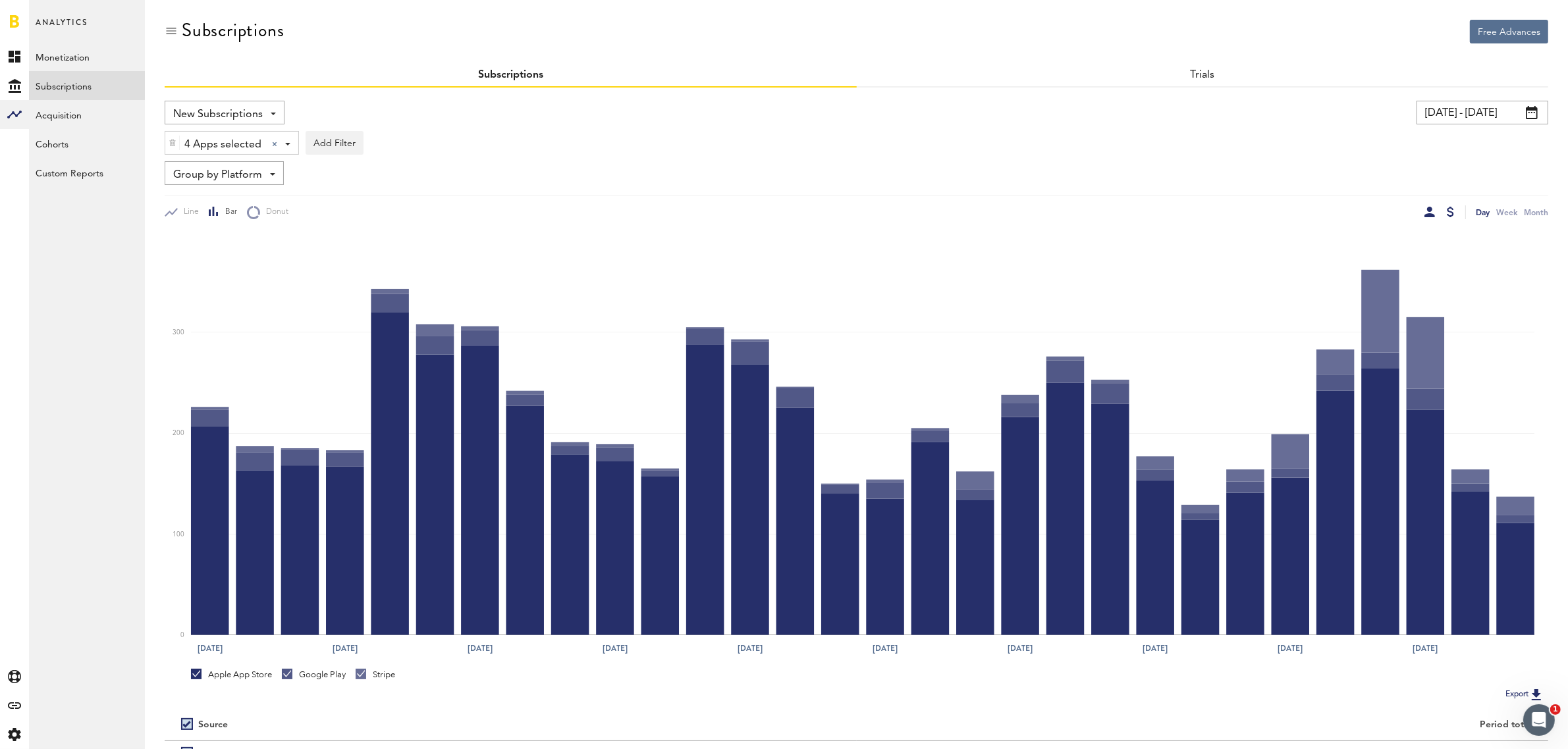
click at [1447, 211] on div at bounding box center [1450, 212] width 7 height 11
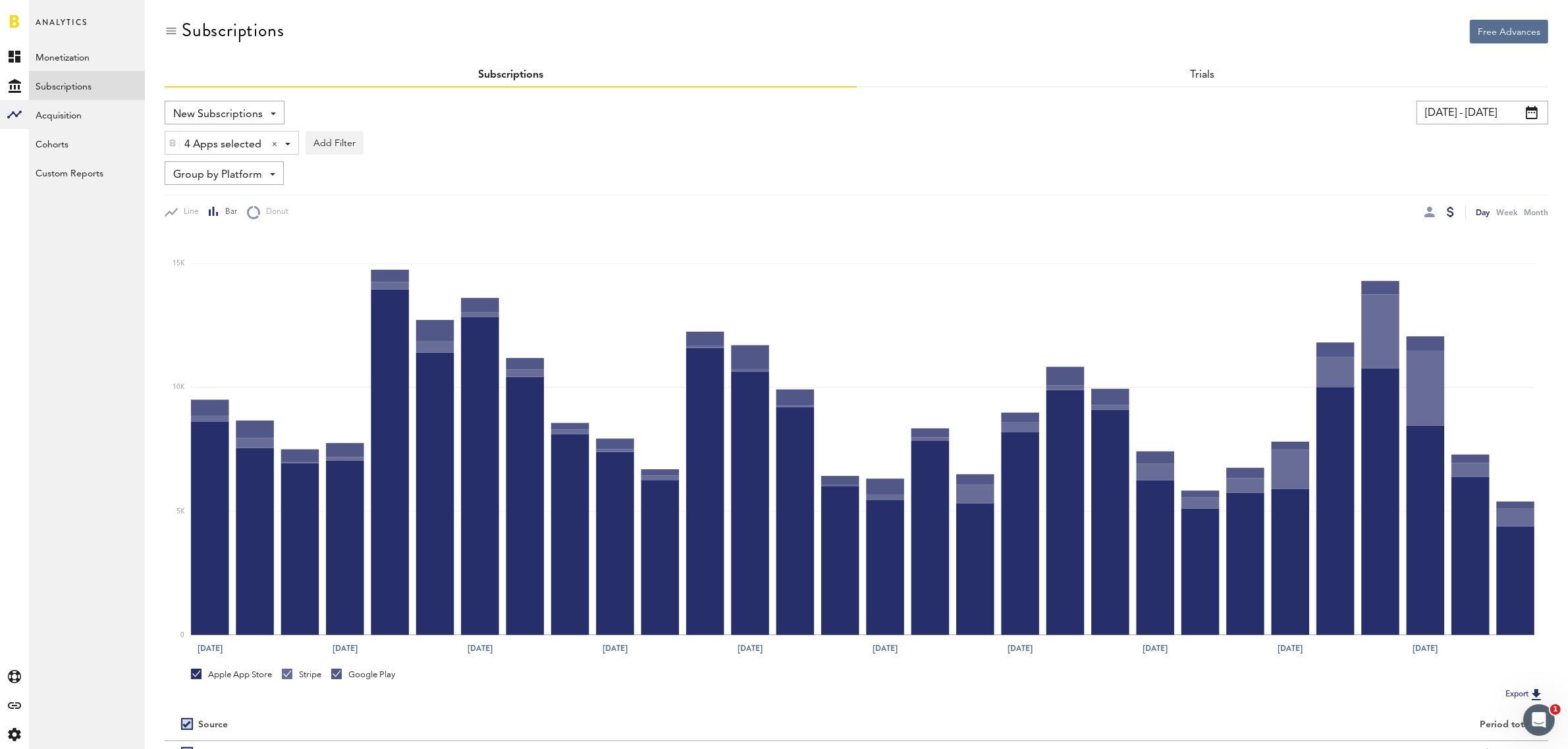
click at [172, 145] on img at bounding box center [173, 143] width 8 height 9
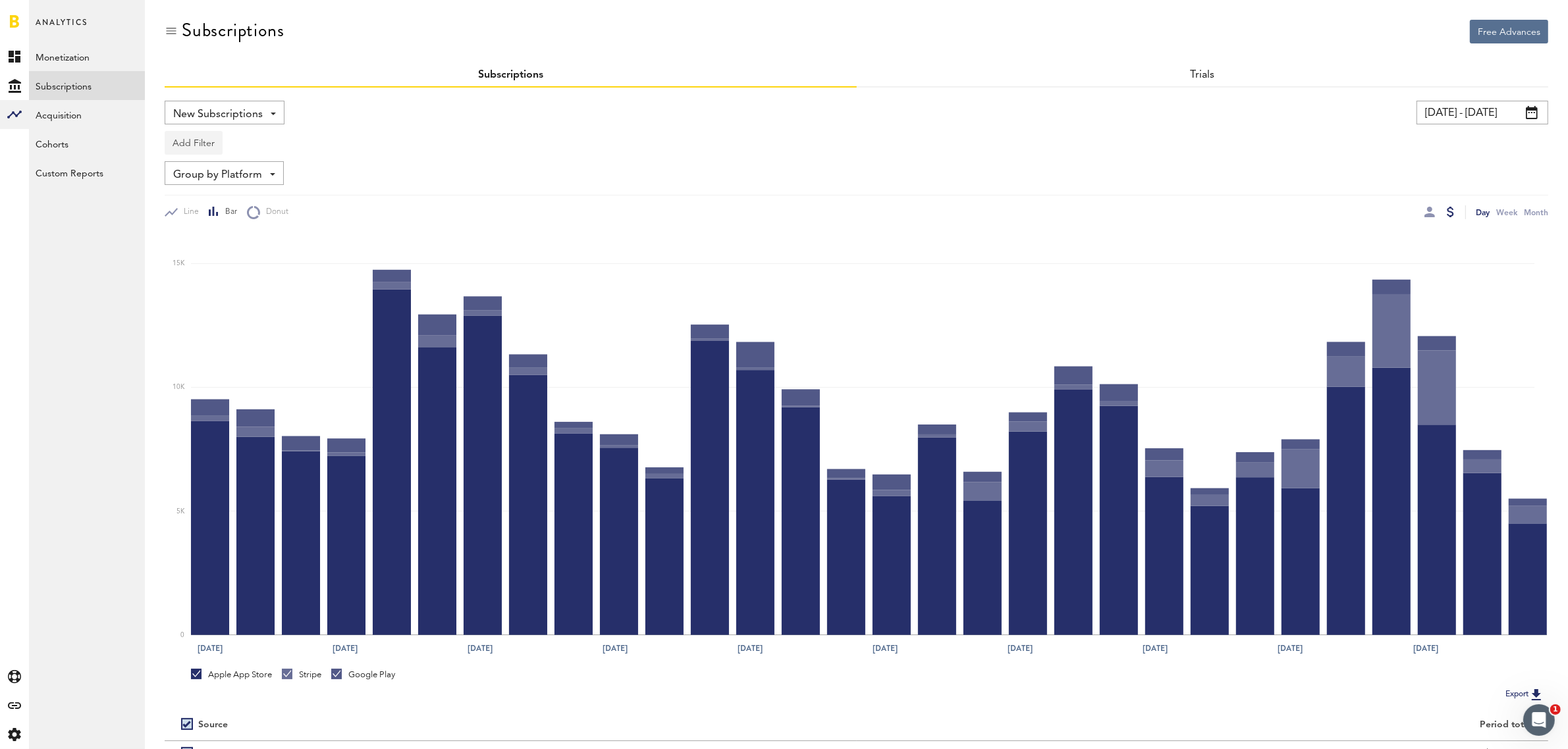
click at [181, 143] on button "Add Filter" at bounding box center [194, 143] width 58 height 23
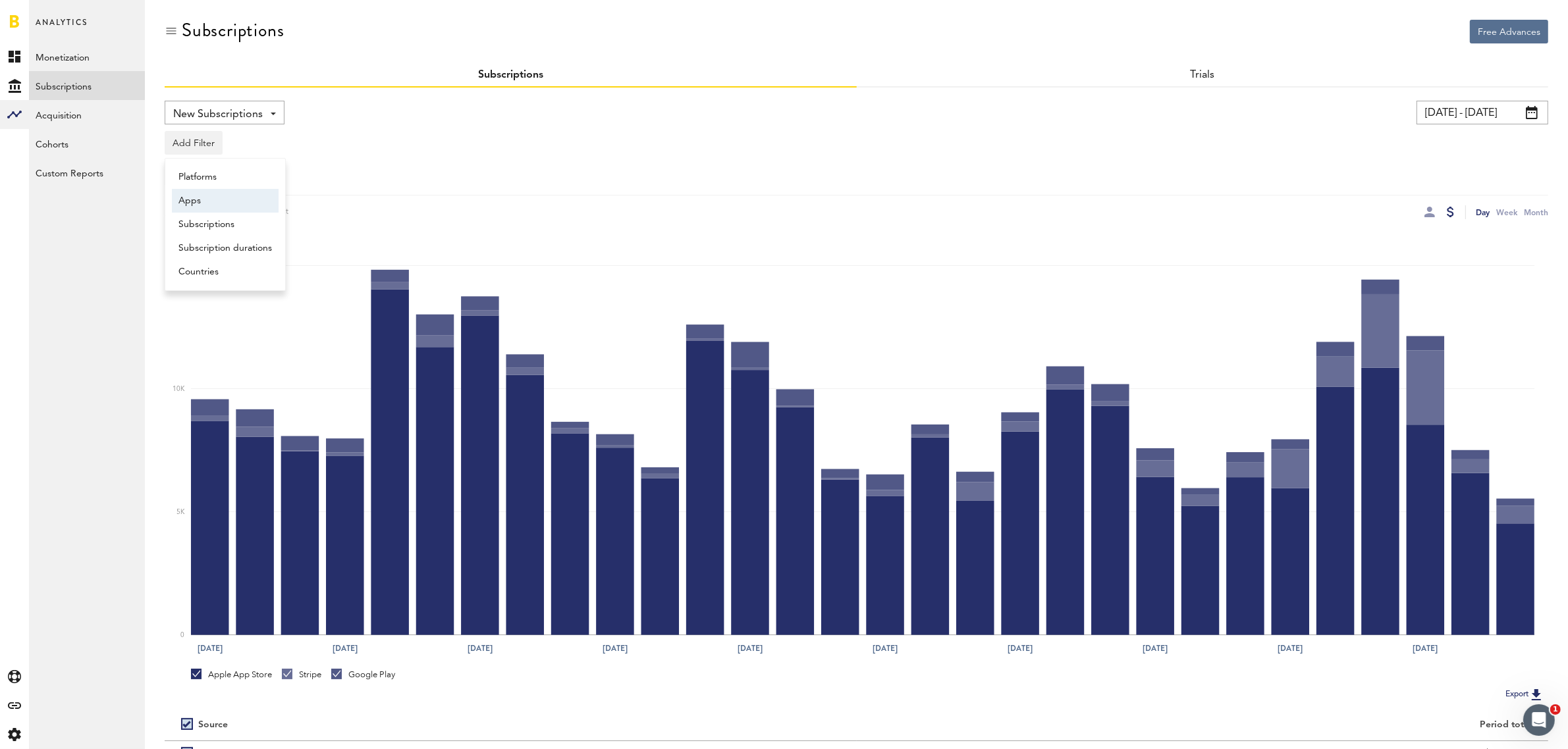
click at [235, 203] on li "Apps" at bounding box center [225, 200] width 107 height 23
click at [176, 137] on div at bounding box center [173, 142] width 15 height 23
click at [181, 147] on button "Add Filter" at bounding box center [194, 143] width 58 height 23
click at [201, 196] on li "Apps" at bounding box center [225, 200] width 107 height 23
click at [261, 144] on span at bounding box center [260, 144] width 5 height 2
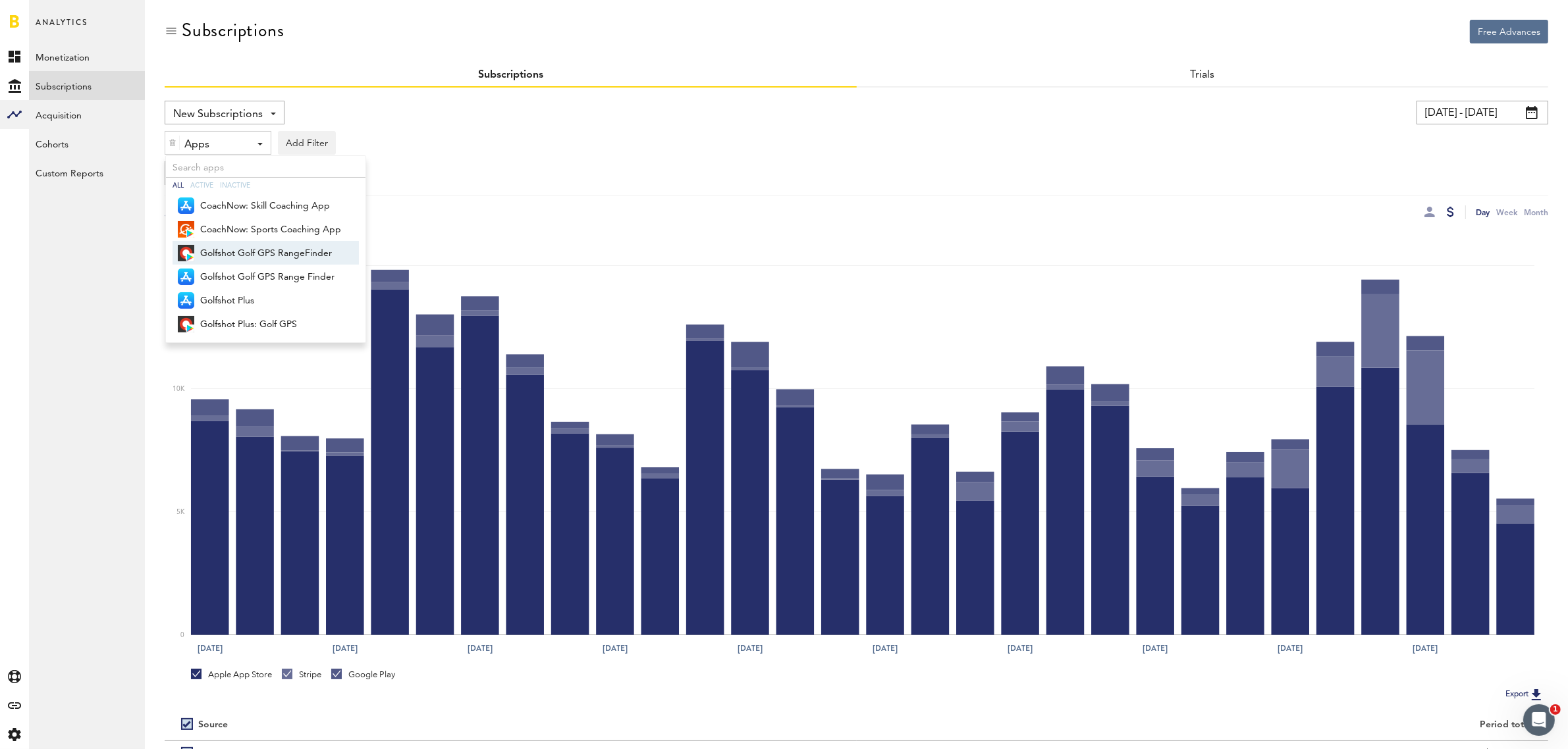
click at [281, 251] on span "Golfshot Golf GPS RangeFinder" at bounding box center [270, 253] width 141 height 23
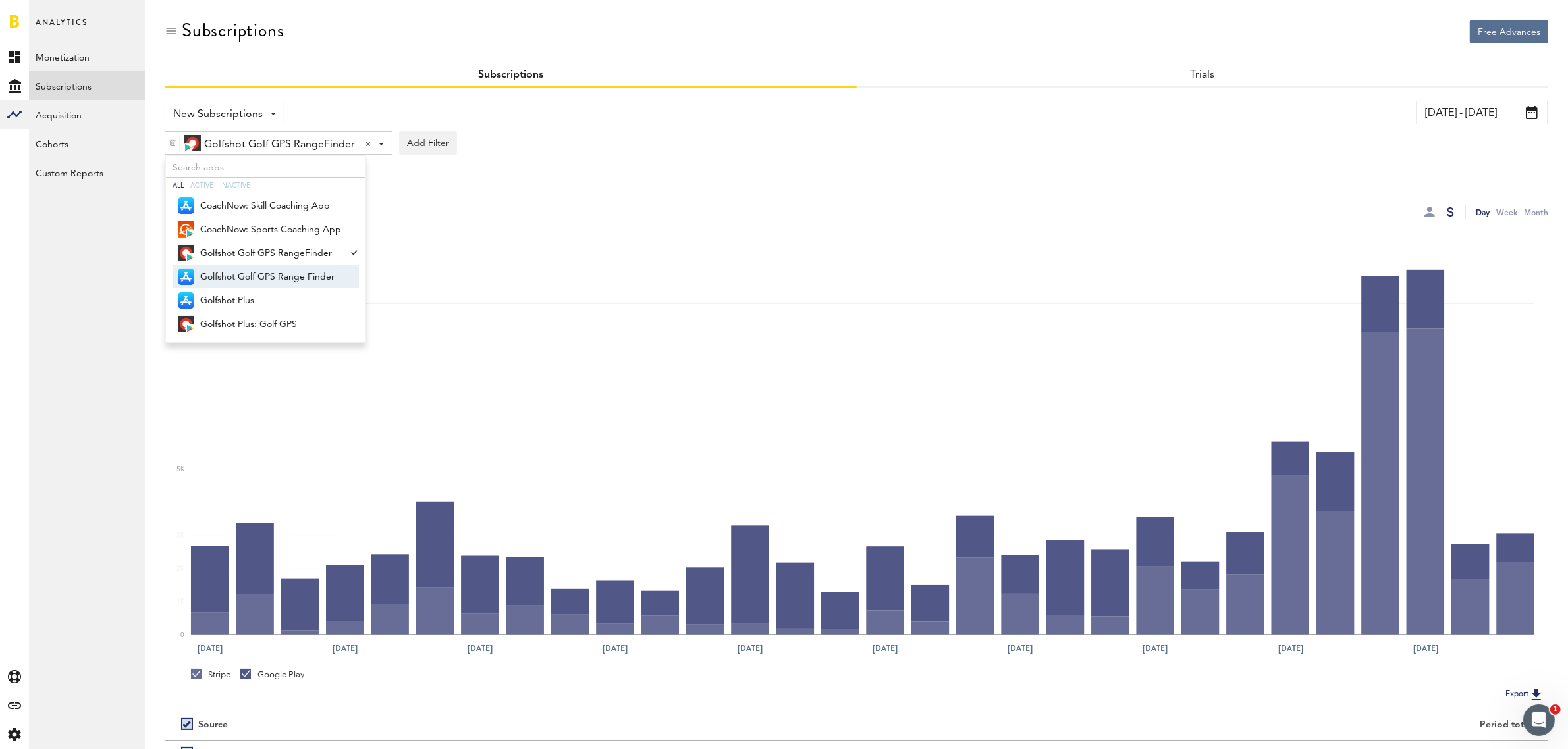
click at [282, 272] on span "Golfshot Golf GPS Range Finder" at bounding box center [270, 277] width 141 height 23
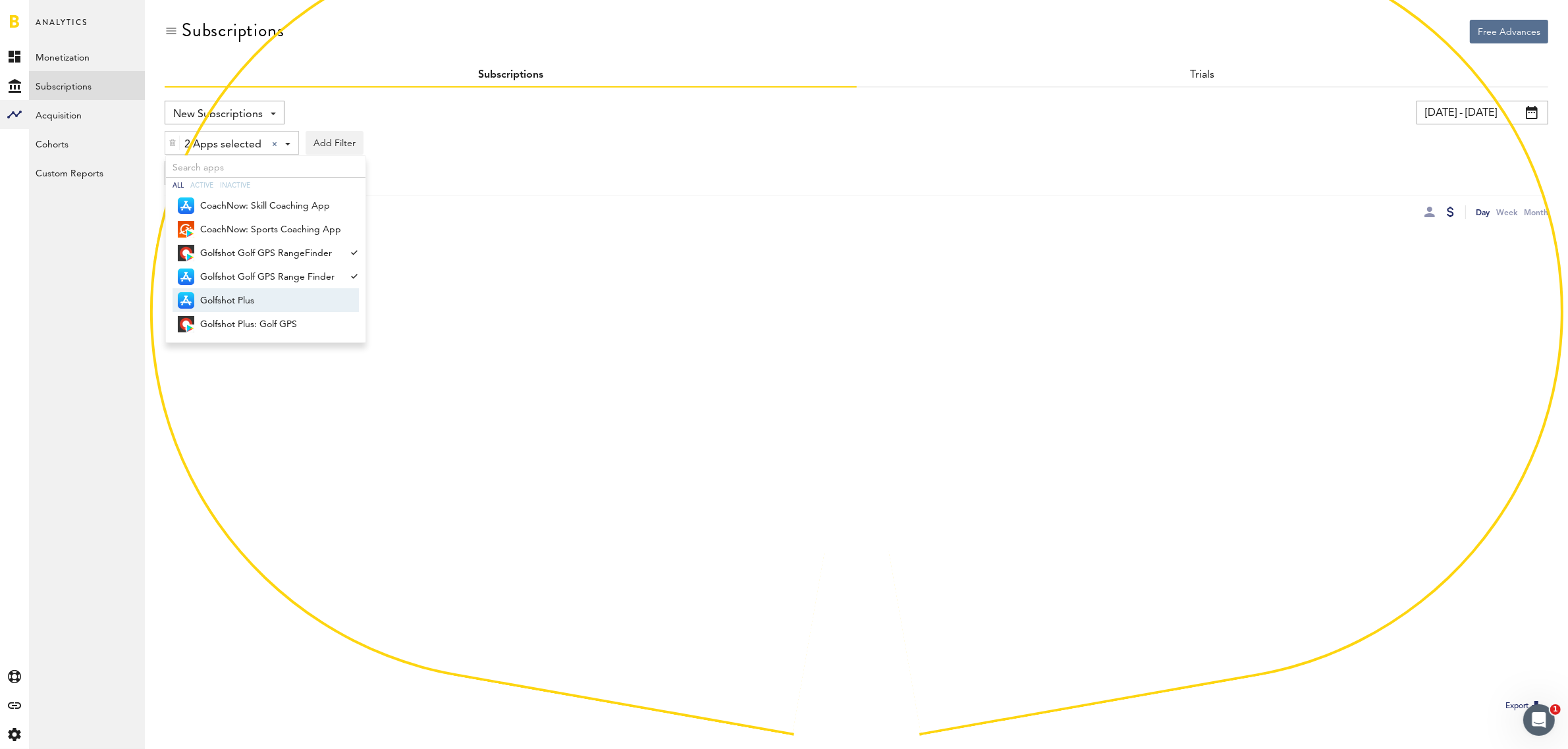
click at [280, 301] on span "Golfshot Plus" at bounding box center [270, 301] width 141 height 23
click at [280, 320] on span "Golfshot Plus: Golf GPS" at bounding box center [270, 324] width 141 height 23
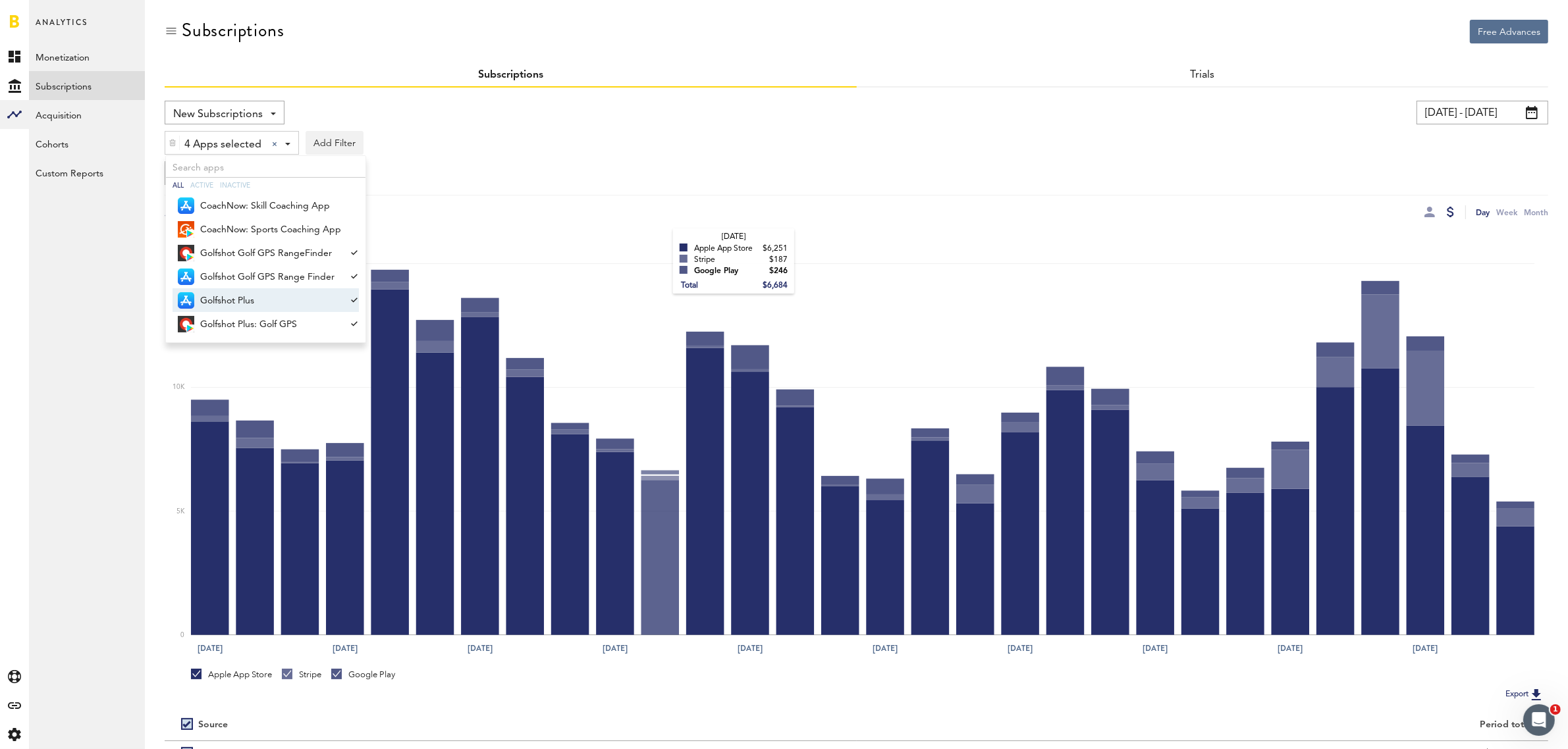
click at [661, 243] on rect at bounding box center [863, 434] width 1343 height 402
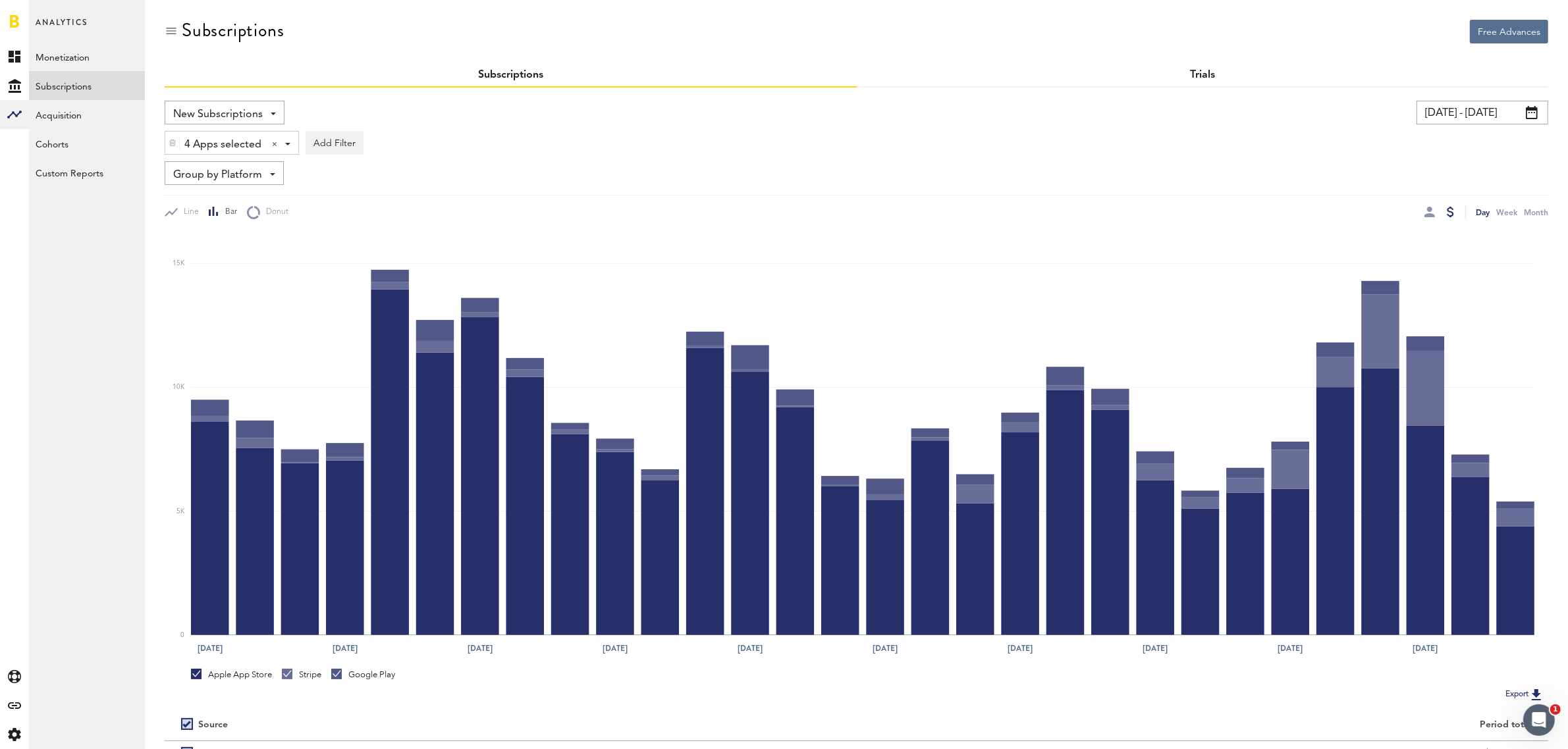
click at [1210, 78] on link "Trials" at bounding box center [1203, 75] width 25 height 11
